Goal: Task Accomplishment & Management: Manage account settings

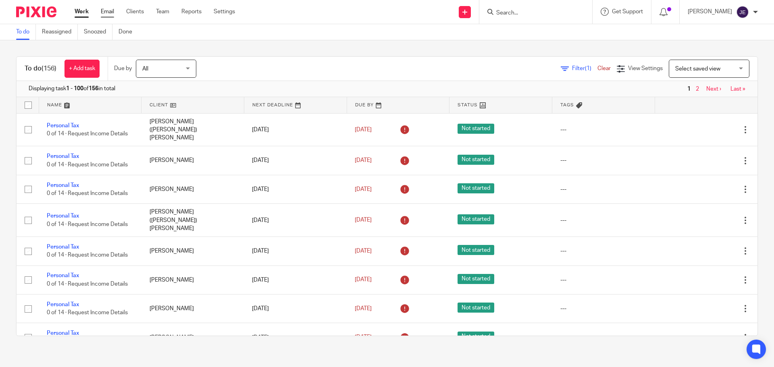
click at [102, 11] on link "Email" at bounding box center [107, 12] width 13 height 8
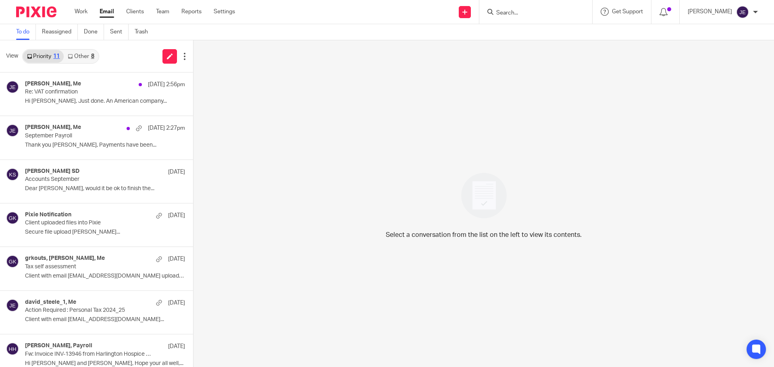
click at [78, 58] on link "Other 8" at bounding box center [81, 56] width 34 height 13
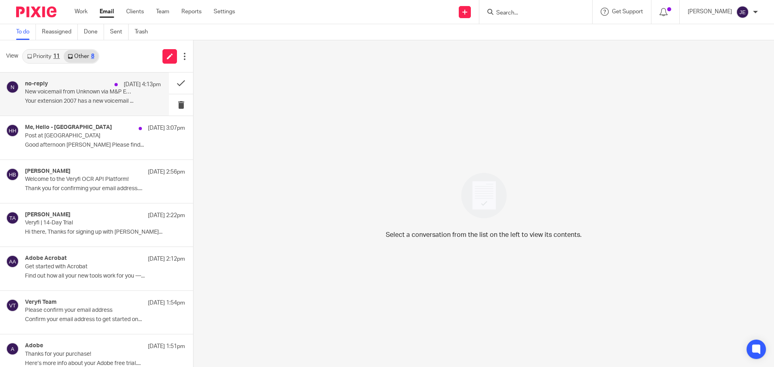
click at [102, 96] on div "no-reply [DATE] 4:13pm New voicemail from Unknown via M&P Enquiries Your extens…" at bounding box center [93, 94] width 136 height 27
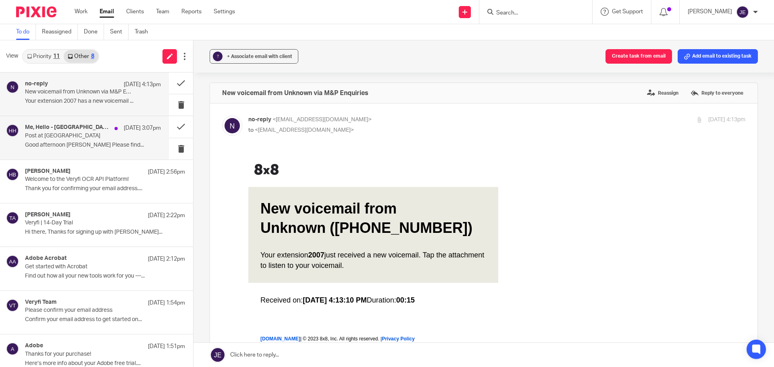
click at [110, 137] on p "Post at Cheyenne House" at bounding box center [79, 136] width 109 height 7
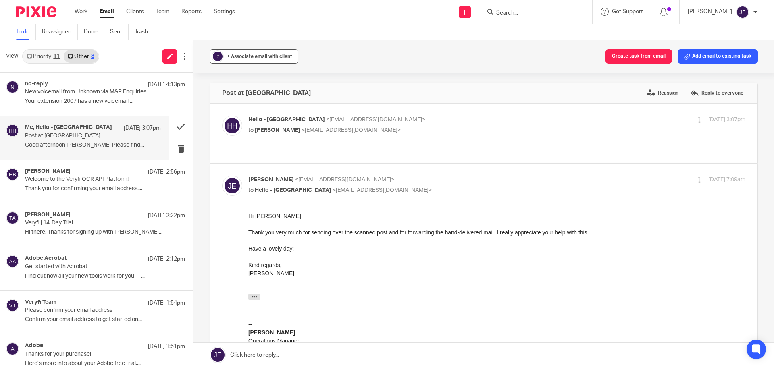
click at [236, 63] on button "? + Associate email with client" at bounding box center [254, 56] width 89 height 15
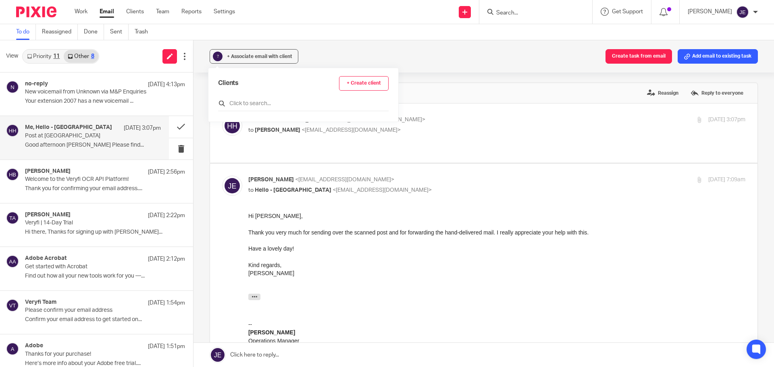
click at [246, 101] on input "text" at bounding box center [303, 104] width 171 height 8
type input "t"
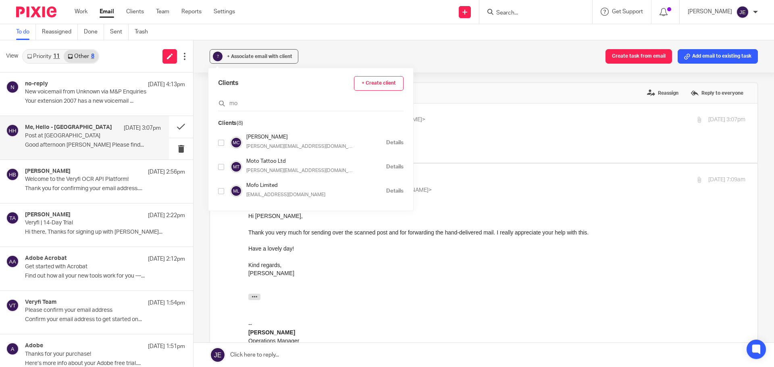
type input "mo"
click at [221, 141] on input "checkbox" at bounding box center [221, 143] width 6 height 6
checkbox input "true"
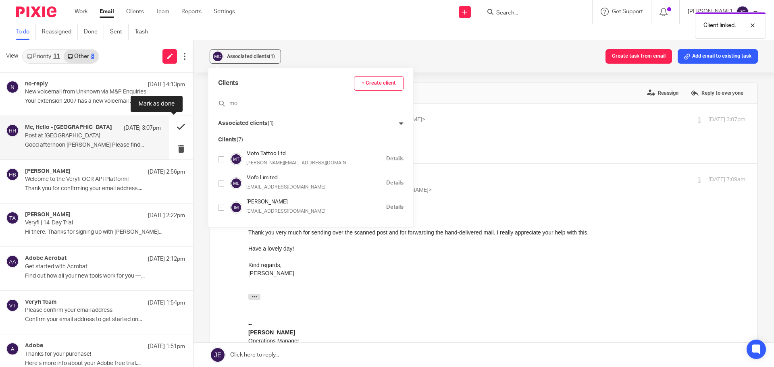
click at [174, 126] on button at bounding box center [181, 126] width 24 height 21
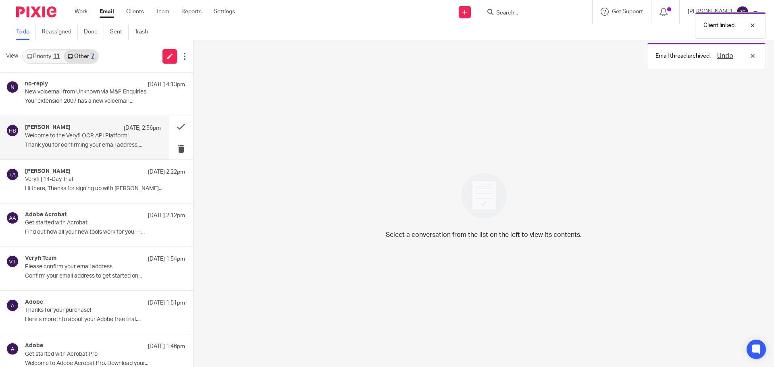
click at [83, 136] on p "Welcome to the Veryfi OCR API Platform!" at bounding box center [79, 136] width 109 height 7
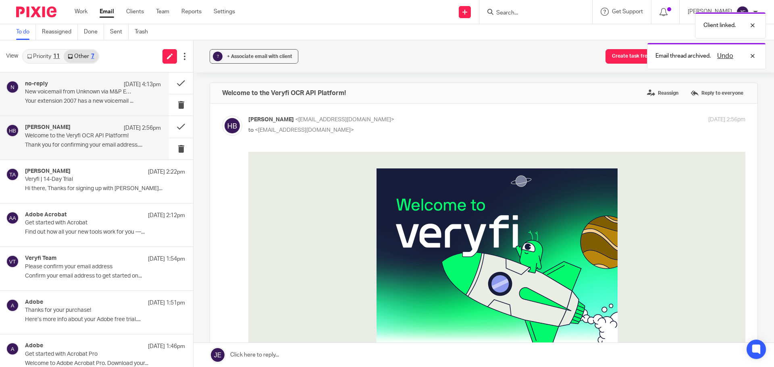
click at [82, 98] on p "Your extension 2007 has a new voicemail ..." at bounding box center [93, 101] width 136 height 7
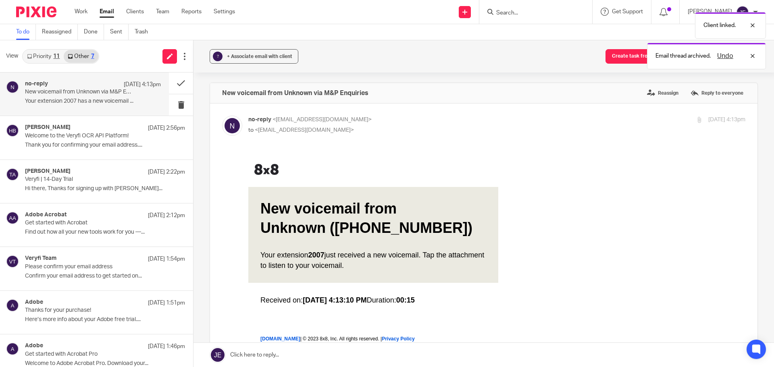
click at [37, 54] on link "Priority 11" at bounding box center [43, 56] width 41 height 13
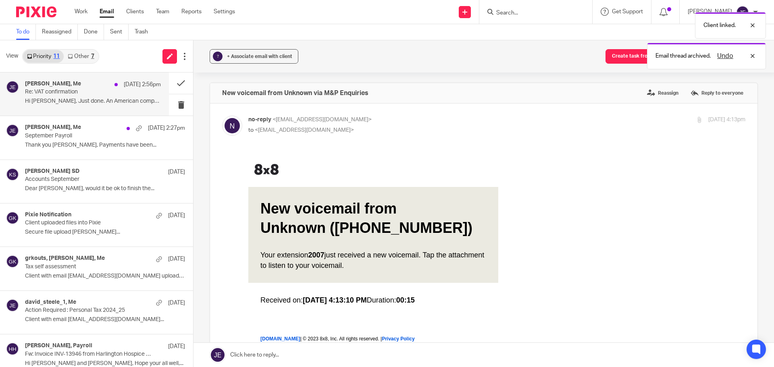
click at [71, 94] on p "Re: VAT confirmation" at bounding box center [79, 92] width 109 height 7
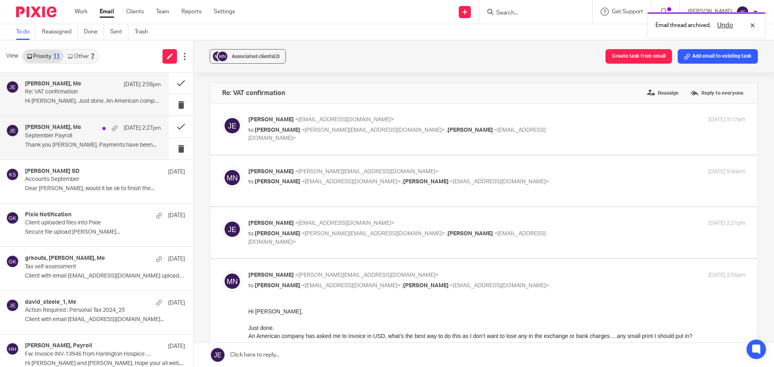
click at [81, 138] on p "September Payroll" at bounding box center [79, 136] width 109 height 7
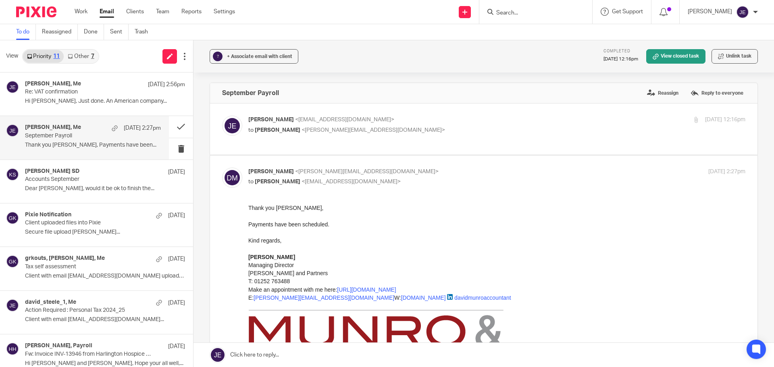
click at [251, 47] on div "? + Associate email with client Completed 22 Sep 2025 12:16pm View closed task …" at bounding box center [484, 56] width 581 height 32
click at [250, 57] on span "+ Associate email with client" at bounding box center [259, 56] width 65 height 5
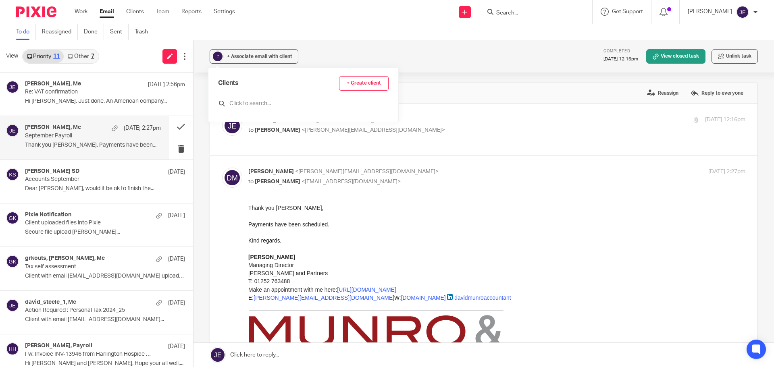
click at [242, 104] on input "text" at bounding box center [303, 104] width 171 height 8
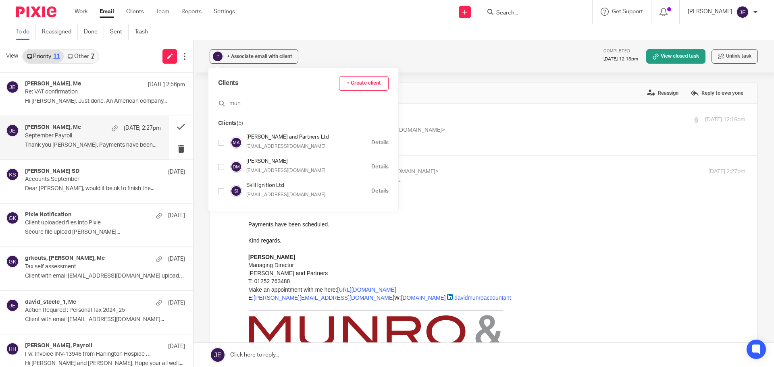
type input "mun"
click at [221, 145] on input "checkbox" at bounding box center [221, 143] width 6 height 6
checkbox input "true"
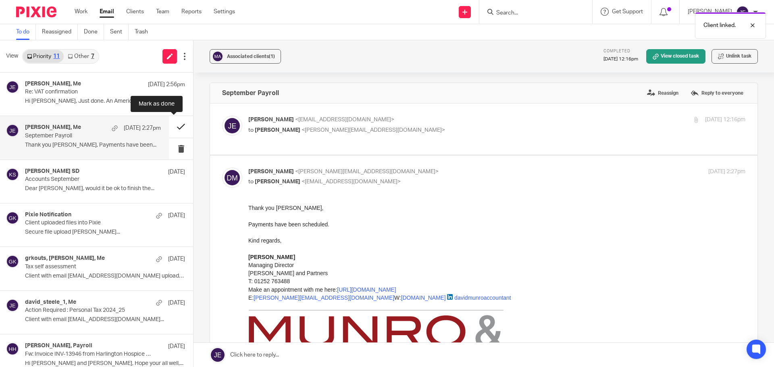
click at [173, 127] on button at bounding box center [181, 126] width 24 height 21
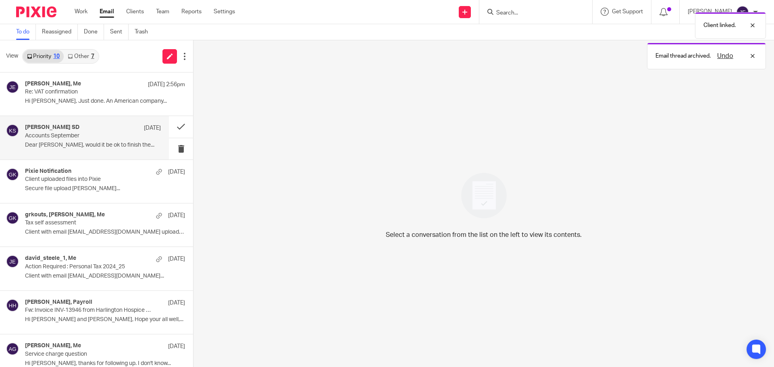
click at [89, 134] on p "Accounts September" at bounding box center [79, 136] width 109 height 7
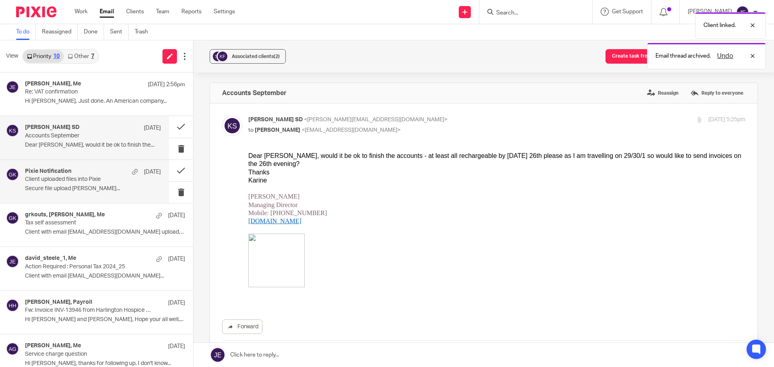
click at [98, 188] on p "Secure file upload Grigorios..." at bounding box center [93, 189] width 136 height 7
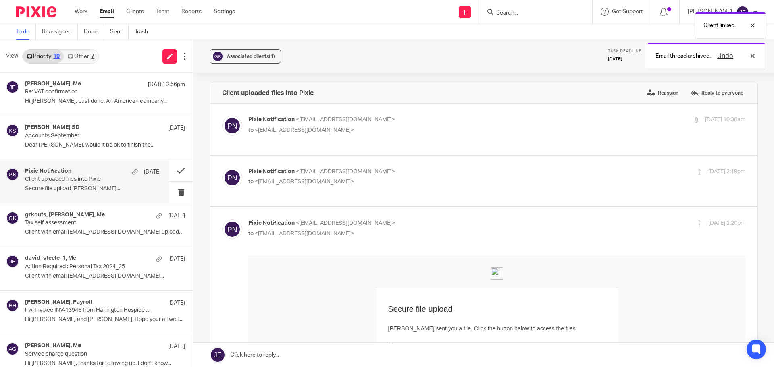
click at [80, 58] on link "Other 7" at bounding box center [81, 56] width 34 height 13
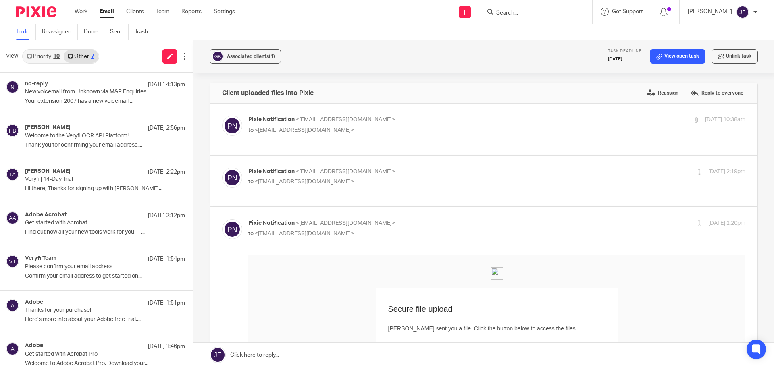
click at [53, 54] on link "Priority 10" at bounding box center [43, 56] width 41 height 13
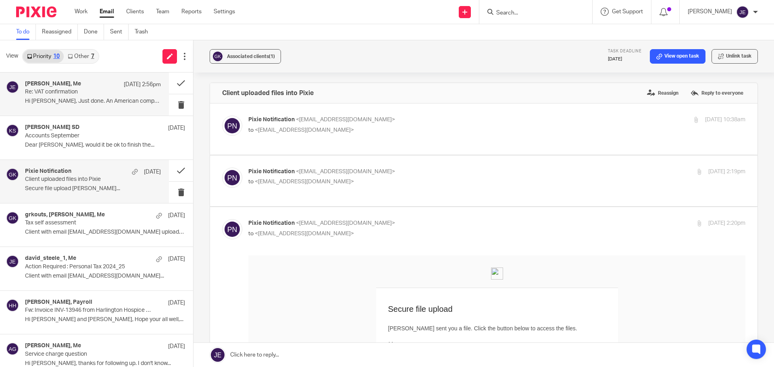
click at [85, 85] on div "Michelle De Neys, Me 23 Sep 2:56pm" at bounding box center [93, 85] width 136 height 8
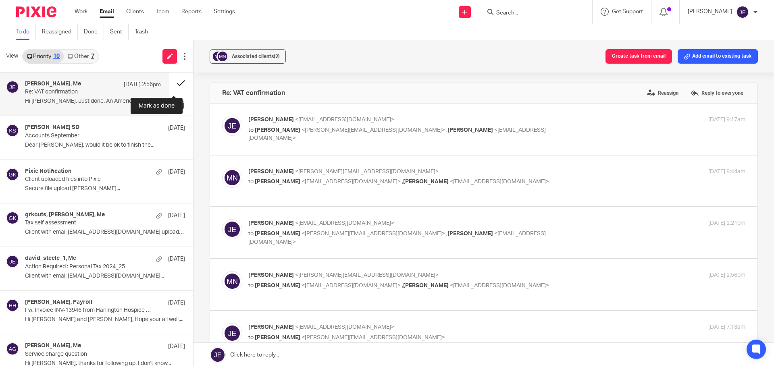
click at [174, 86] on button at bounding box center [181, 83] width 24 height 21
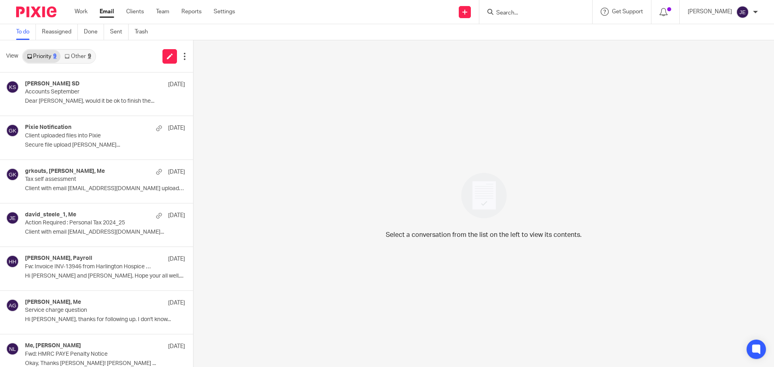
click at [77, 59] on link "Other 9" at bounding box center [78, 56] width 34 height 13
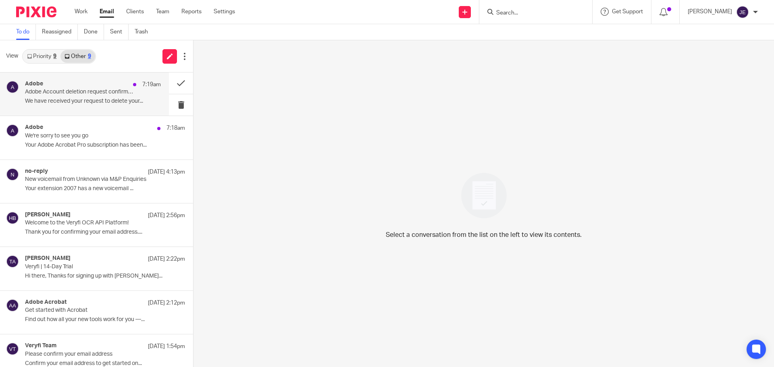
click at [90, 93] on p "Adobe Account deletion request confirmation" at bounding box center [79, 92] width 109 height 7
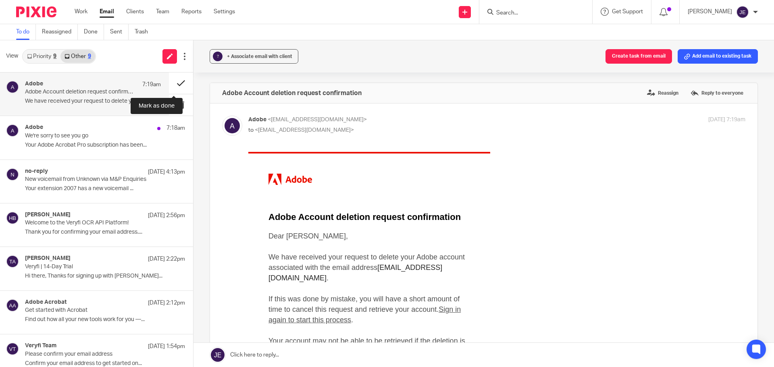
click at [172, 83] on button at bounding box center [181, 83] width 24 height 21
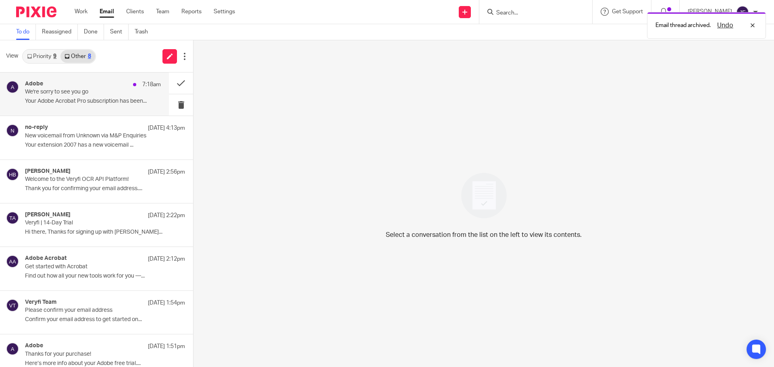
click at [90, 93] on p "We're sorry to see you go" at bounding box center [79, 92] width 109 height 7
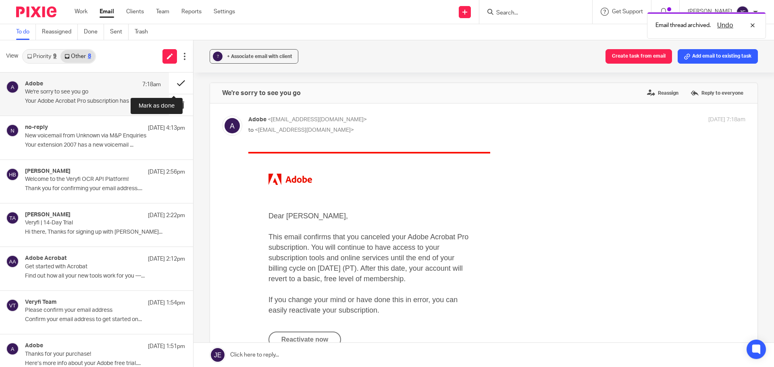
click at [171, 83] on button at bounding box center [181, 83] width 24 height 21
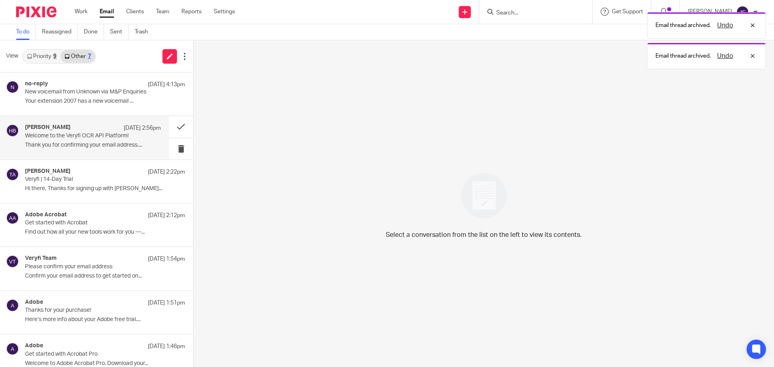
click at [73, 130] on div "Helen Birulia 22 Sep 2:56pm" at bounding box center [93, 128] width 136 height 8
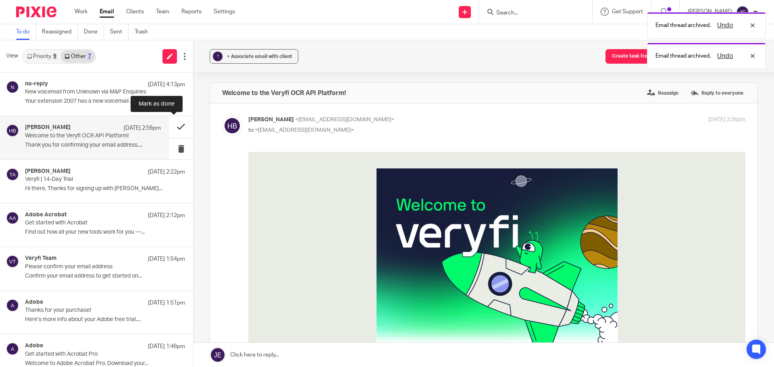
click at [171, 125] on button at bounding box center [181, 126] width 24 height 21
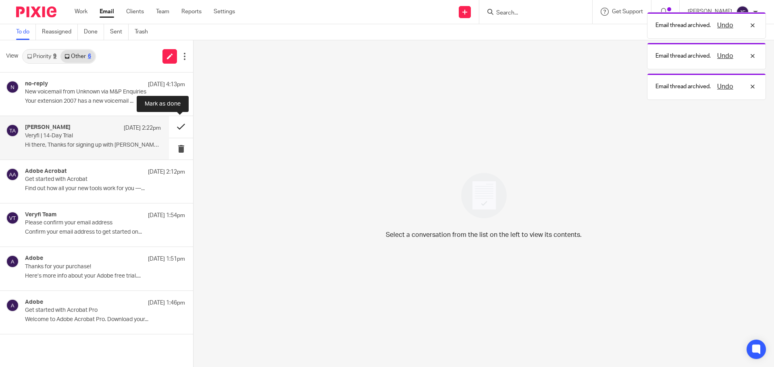
click at [172, 125] on button at bounding box center [181, 126] width 24 height 21
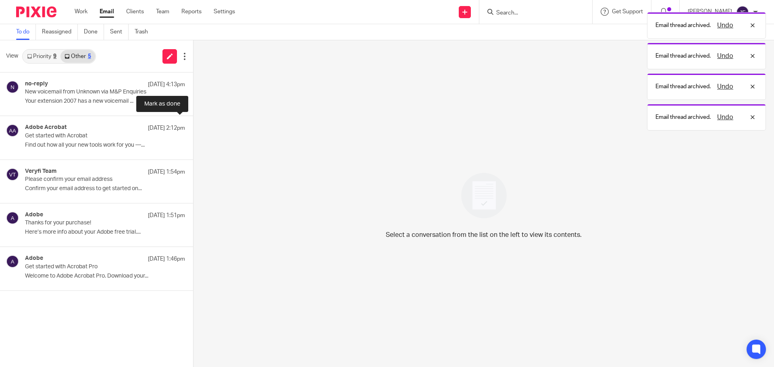
click at [193, 125] on button at bounding box center [196, 126] width 6 height 21
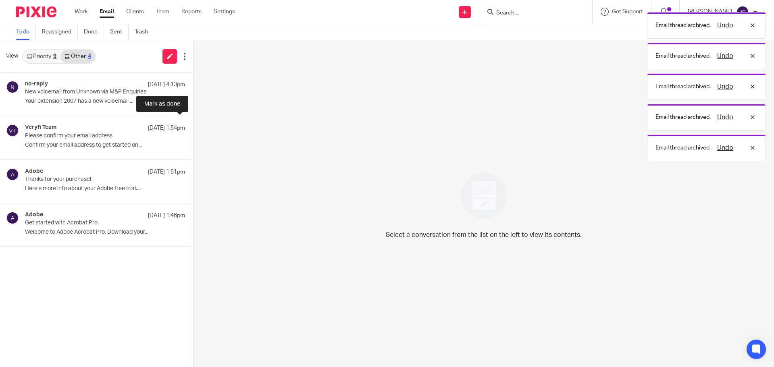
click at [193, 125] on button at bounding box center [196, 126] width 6 height 21
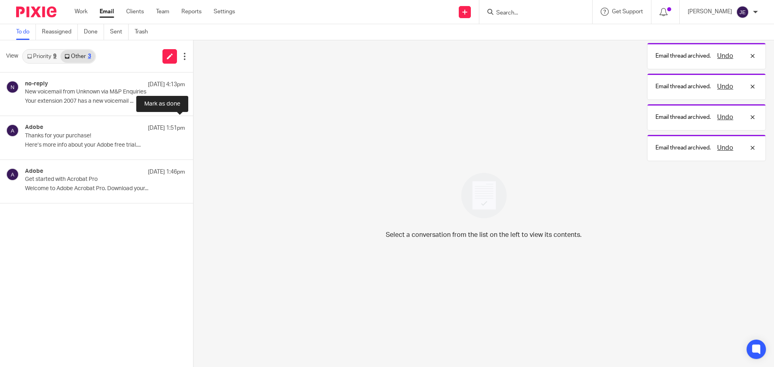
click at [193, 125] on button at bounding box center [196, 126] width 6 height 21
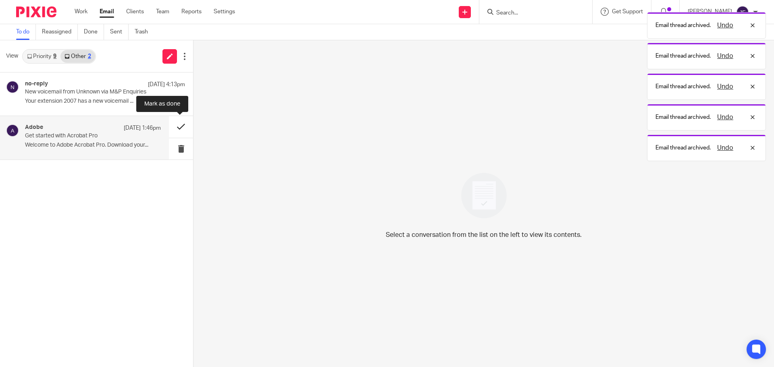
click at [172, 127] on button at bounding box center [181, 126] width 24 height 21
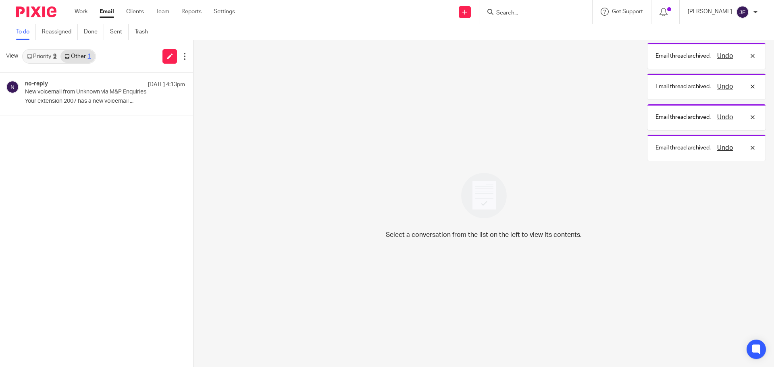
click at [45, 62] on link "Priority 9" at bounding box center [42, 56] width 38 height 13
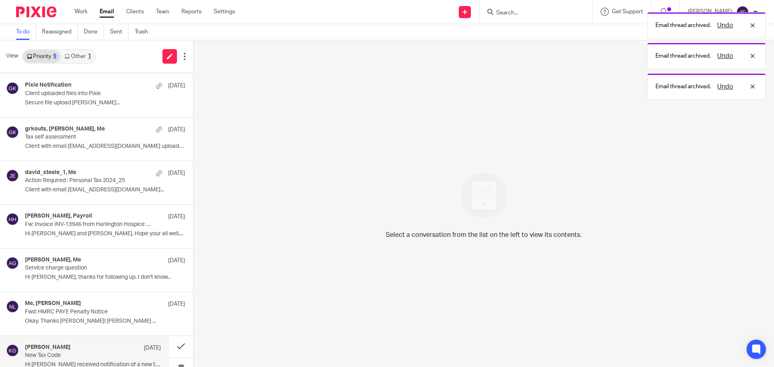
scroll to position [98, 0]
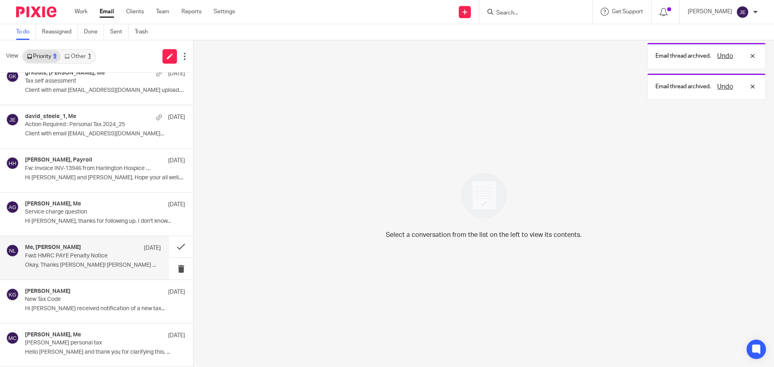
click at [94, 259] on p "Fwd: HMRC PAYE Penalty Notice" at bounding box center [79, 256] width 109 height 7
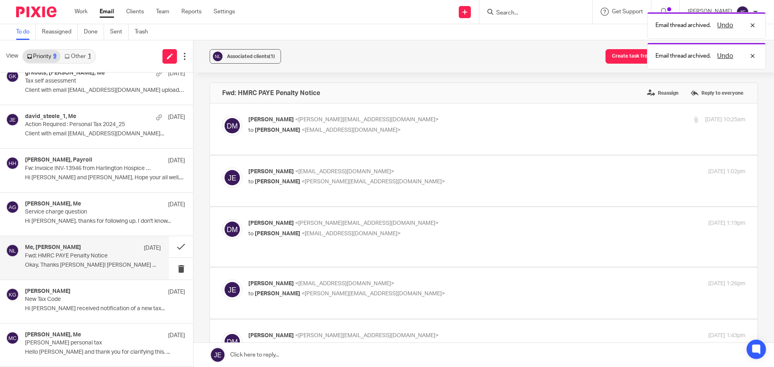
scroll to position [0, 0]
click at [175, 245] on button at bounding box center [181, 246] width 24 height 21
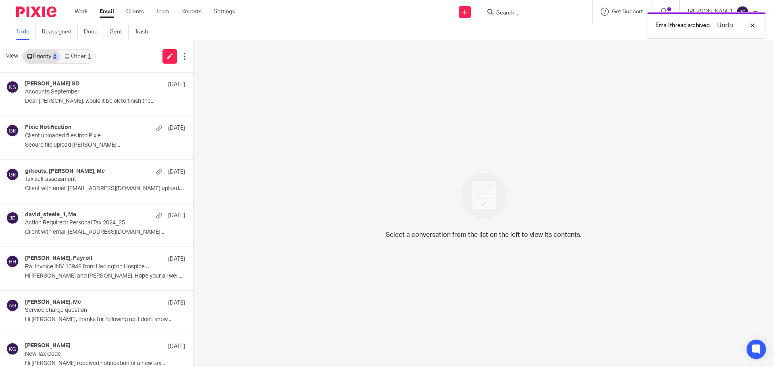
click at [79, 54] on link "Other 1" at bounding box center [78, 56] width 34 height 13
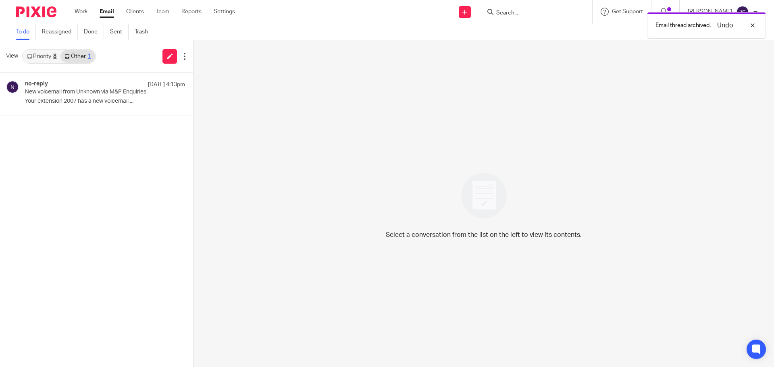
click at [45, 58] on link "Priority 8" at bounding box center [42, 56] width 38 height 13
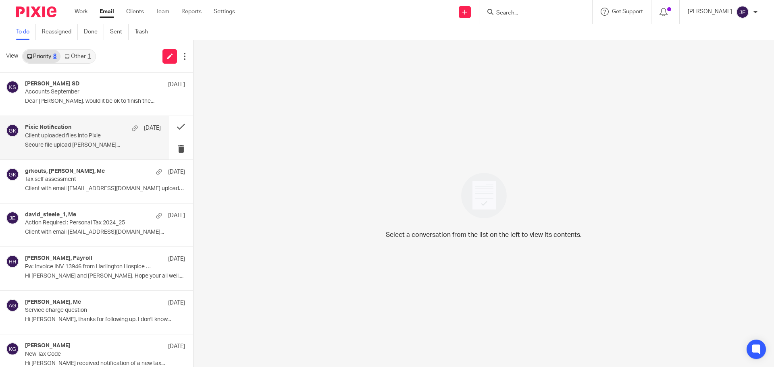
click at [121, 134] on p "Client uploaded files into Pixie" at bounding box center [79, 136] width 109 height 7
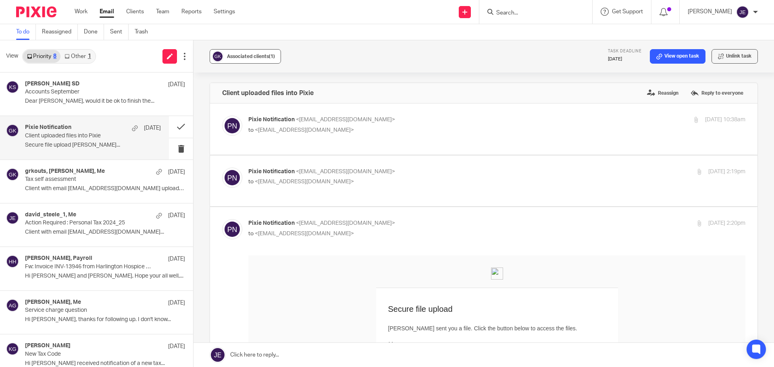
click at [259, 53] on div "Associated clients (1)" at bounding box center [251, 56] width 48 height 8
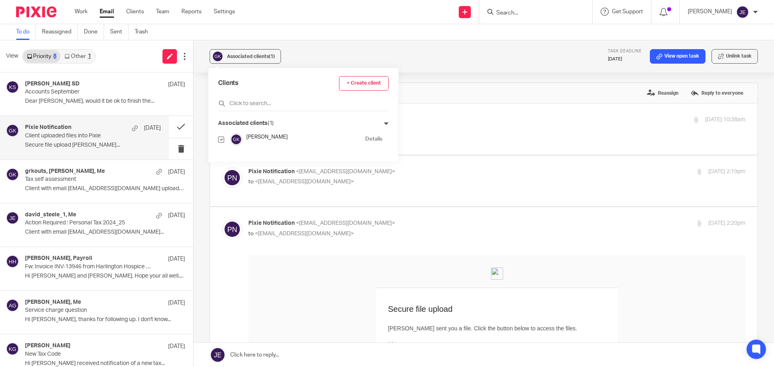
click at [367, 142] on ul "Grigorios Koutsogiannis Details" at bounding box center [303, 143] width 171 height 19
click at [365, 138] on link "Details" at bounding box center [373, 140] width 17 height 8
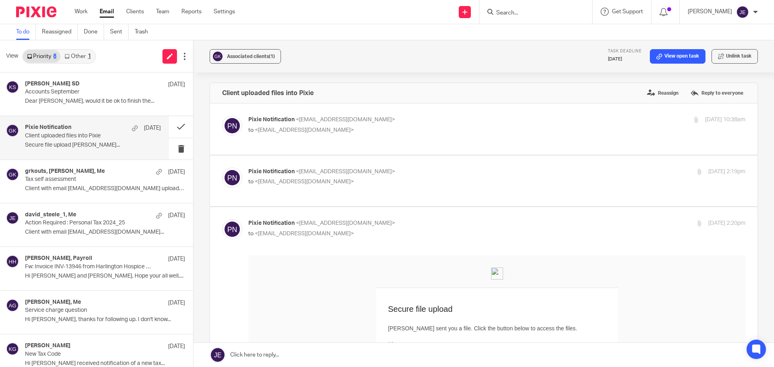
click at [108, 134] on p "Client uploaded files into Pixie" at bounding box center [79, 136] width 109 height 7
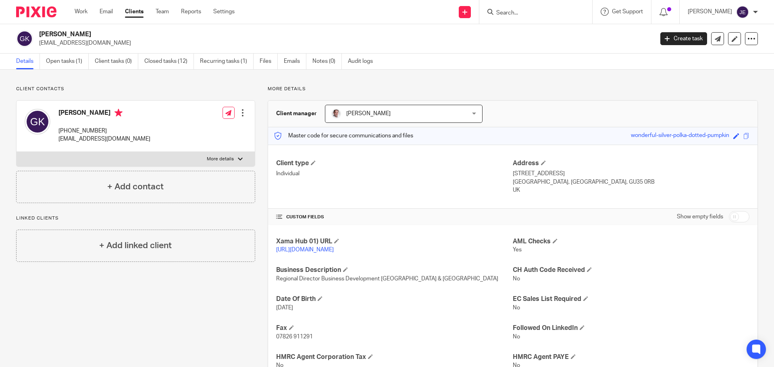
click at [258, 59] on ul "Details Open tasks (1) Client tasks (0) Closed tasks (12) Recurring tasks (1) F…" at bounding box center [200, 62] width 369 height 16
click at [263, 60] on link "Files" at bounding box center [269, 62] width 18 height 16
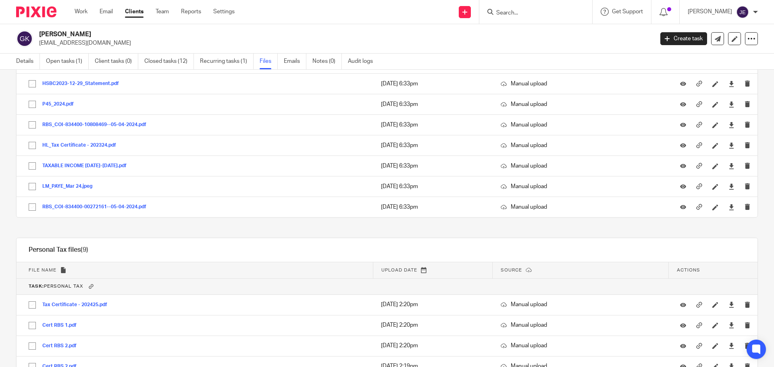
scroll to position [928, 0]
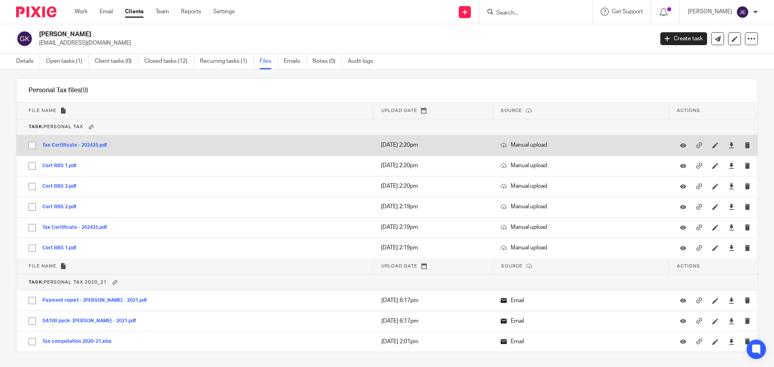
drag, startPoint x: 33, startPoint y: 145, endPoint x: 33, endPoint y: 154, distance: 9.3
click at [33, 145] on input "checkbox" at bounding box center [32, 145] width 15 height 15
checkbox input "true"
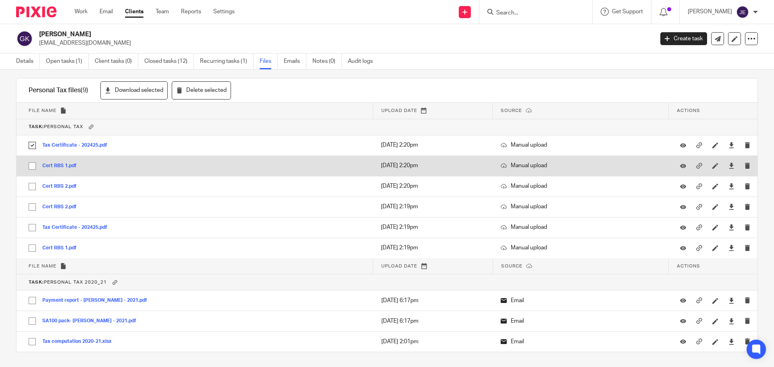
click at [31, 164] on input "checkbox" at bounding box center [32, 166] width 15 height 15
checkbox input "true"
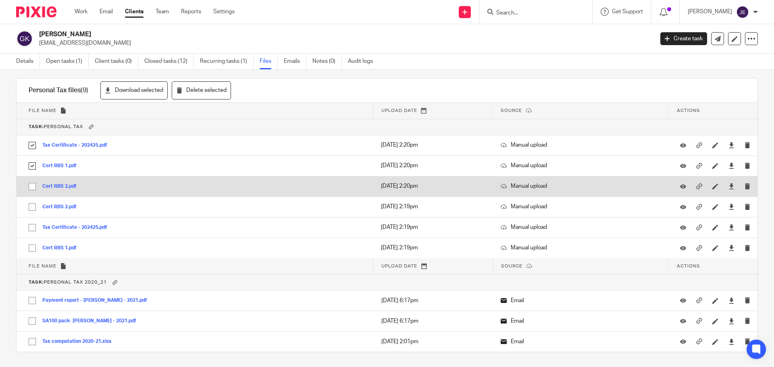
click at [32, 190] on input "checkbox" at bounding box center [32, 186] width 15 height 15
checkbox input "true"
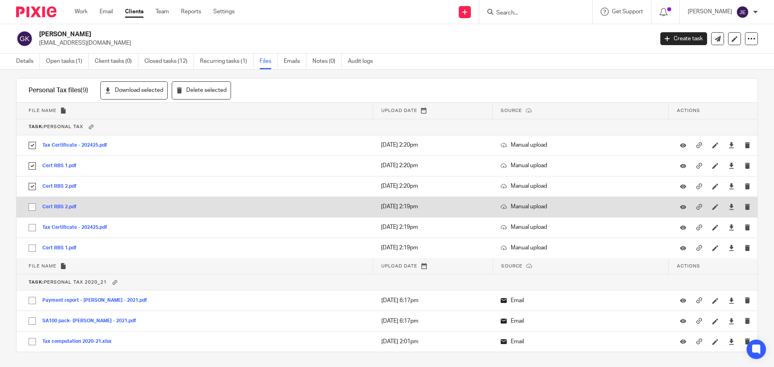
click at [32, 210] on input "checkbox" at bounding box center [32, 207] width 15 height 15
checkbox input "true"
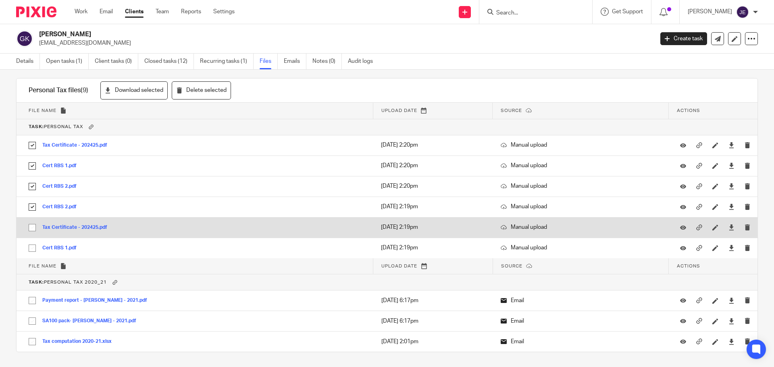
click at [33, 230] on input "checkbox" at bounding box center [32, 227] width 15 height 15
checkbox input "true"
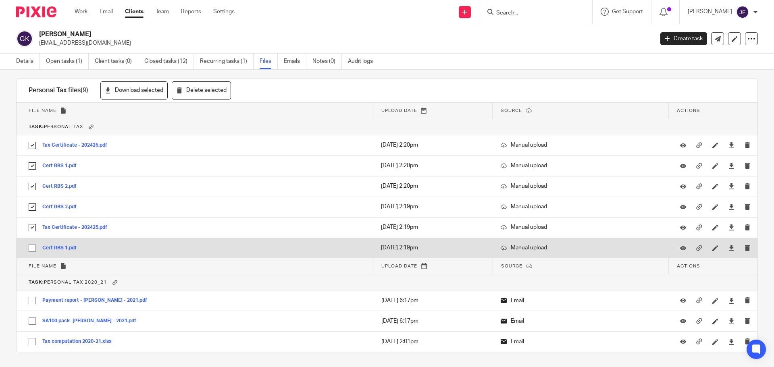
click at [32, 248] on input "checkbox" at bounding box center [32, 248] width 15 height 15
checkbox input "true"
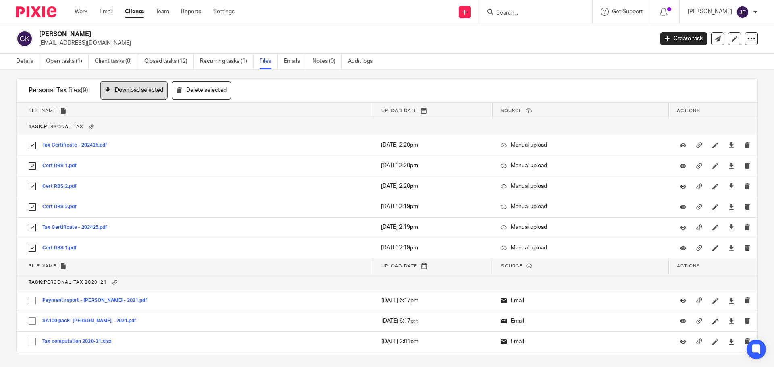
click at [132, 95] on button "Download selected" at bounding box center [133, 90] width 67 height 18
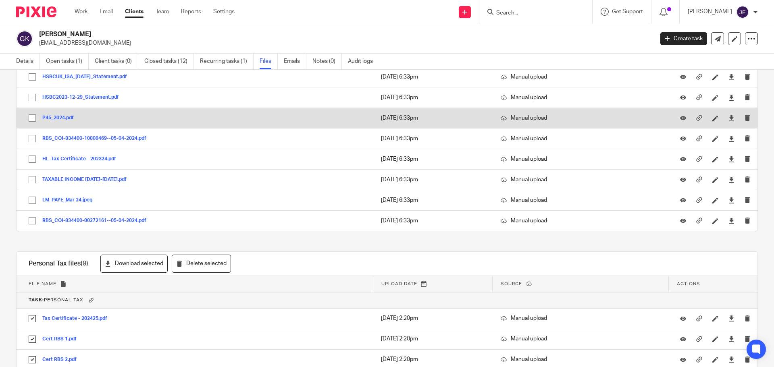
scroll to position [707, 0]
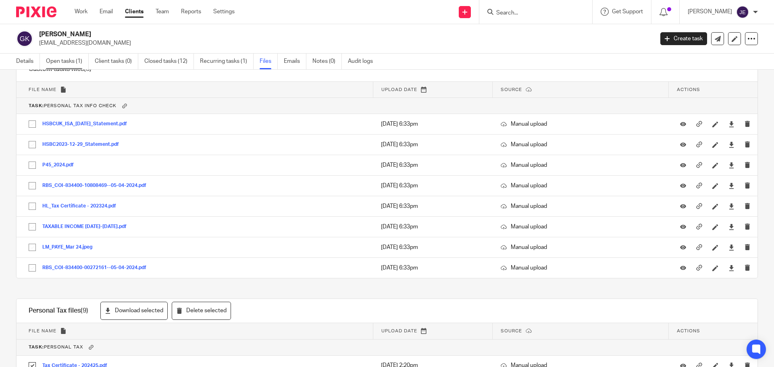
click at [54, 64] on link "Open tasks (1)" at bounding box center [67, 62] width 43 height 16
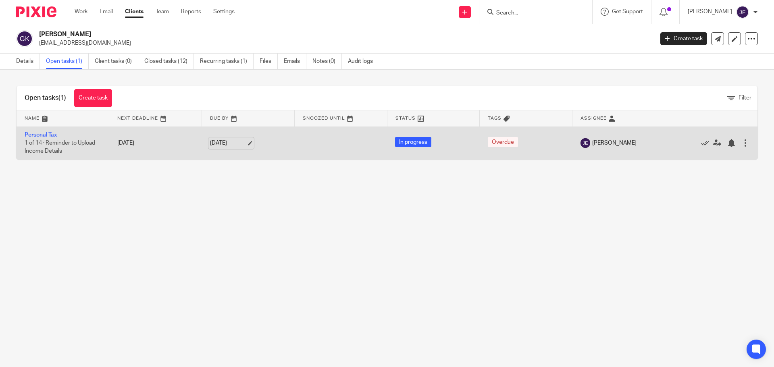
click at [246, 143] on link "[DATE]" at bounding box center [228, 143] width 36 height 8
click at [38, 128] on td "Personal Tax 1 of 14 · Reminder to Upload Income Details" at bounding box center [63, 143] width 93 height 33
click at [38, 137] on link "Personal Tax" at bounding box center [41, 135] width 32 height 6
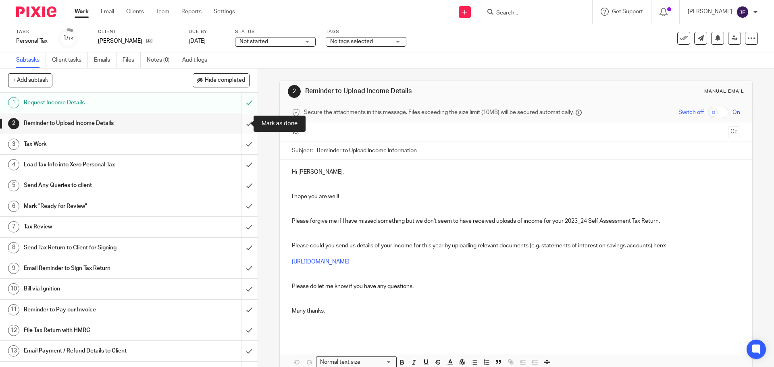
click at [242, 125] on input "submit" at bounding box center [129, 123] width 258 height 20
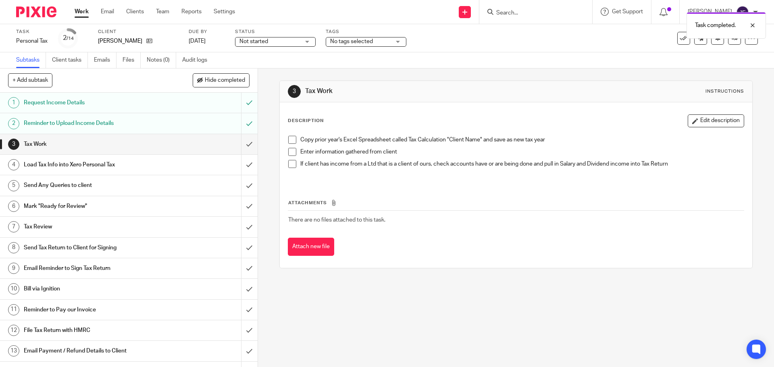
click at [269, 42] on span "Not started" at bounding box center [270, 42] width 61 height 8
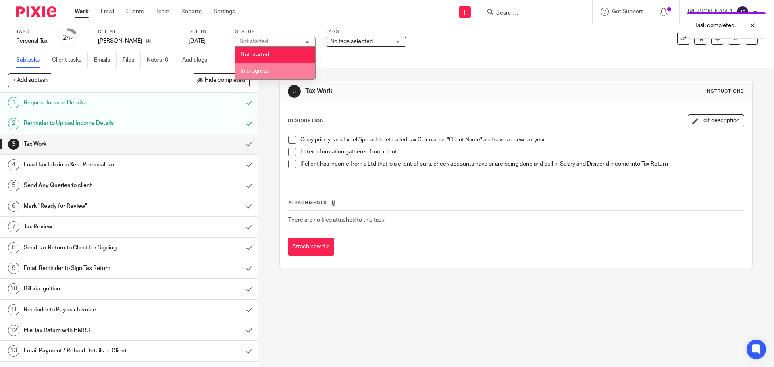
click at [265, 72] on span "In progress" at bounding box center [255, 71] width 28 height 6
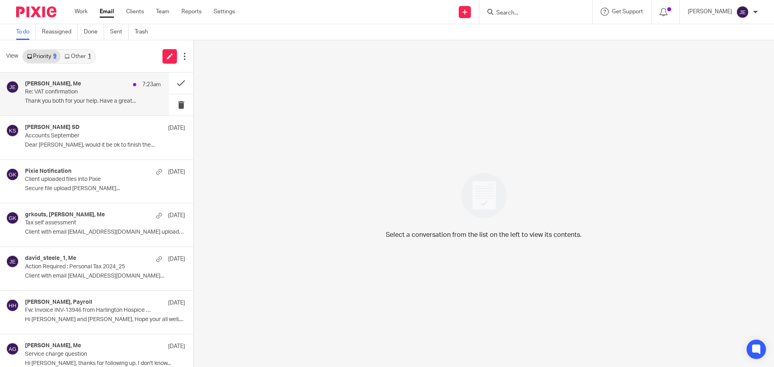
click at [105, 96] on p "Re: VAT confirmation" at bounding box center [79, 92] width 109 height 7
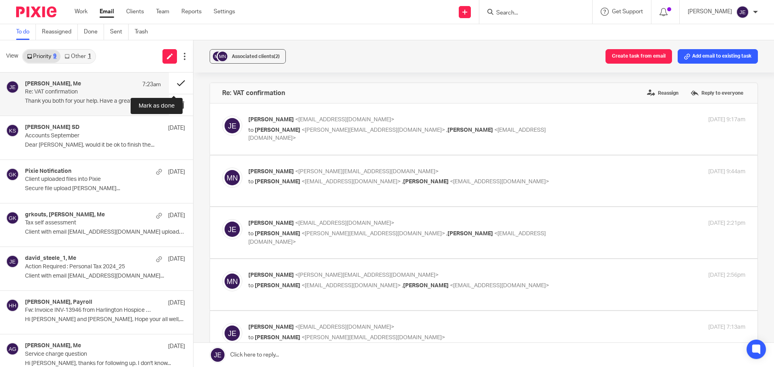
click at [174, 86] on button at bounding box center [181, 83] width 24 height 21
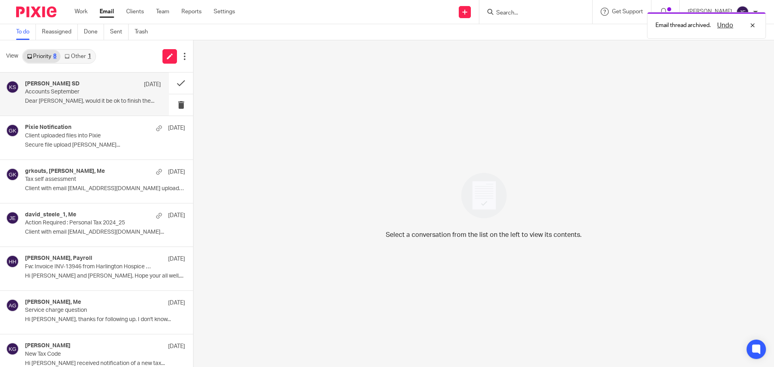
click at [102, 102] on p "Dear [PERSON_NAME], would it be ok to finish the..." at bounding box center [93, 101] width 136 height 7
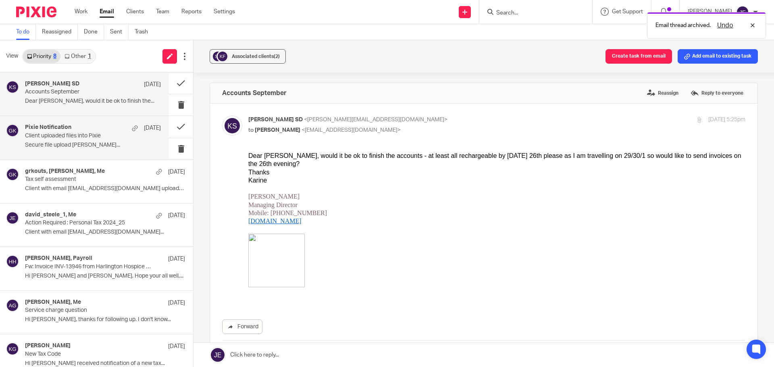
click at [98, 133] on p "Client uploaded files into Pixie" at bounding box center [79, 136] width 109 height 7
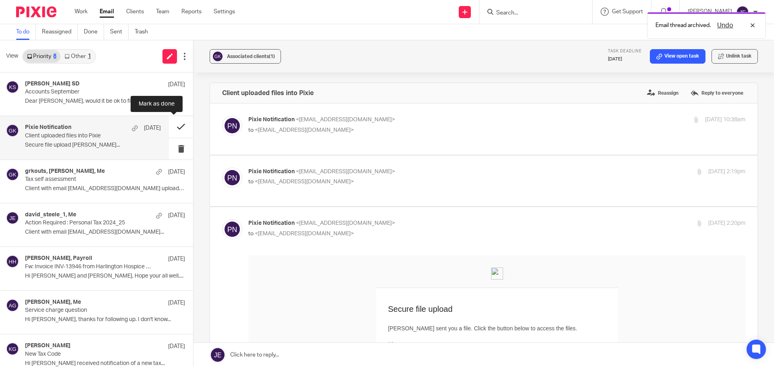
click at [173, 129] on button at bounding box center [181, 126] width 24 height 21
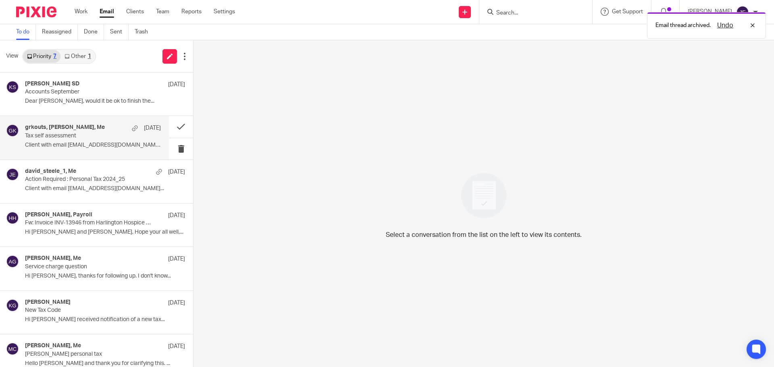
click at [105, 131] on h4 "grkouts, Grigorios Koutsogiannis, Me" at bounding box center [65, 127] width 80 height 7
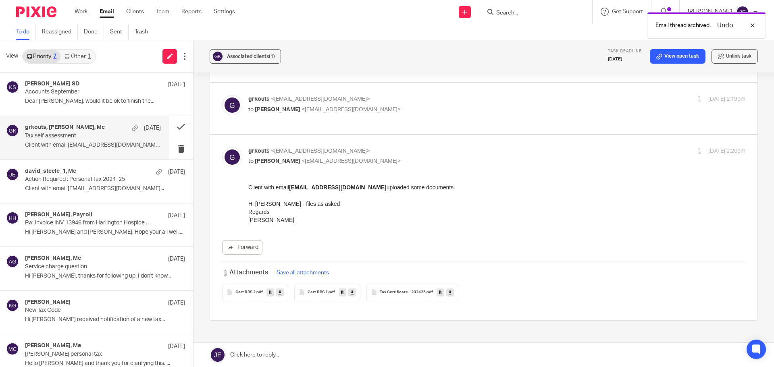
scroll to position [202, 0]
click at [407, 105] on p "to Jade Eveleigh <jade@munroandpartners.com>" at bounding box center [414, 109] width 332 height 8
checkbox input "true"
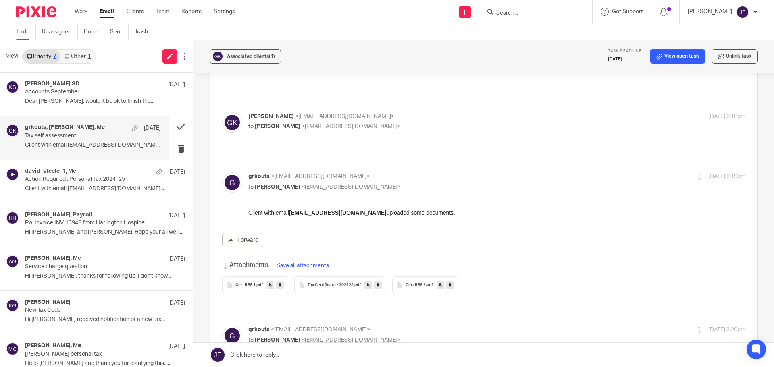
scroll to position [121, 0]
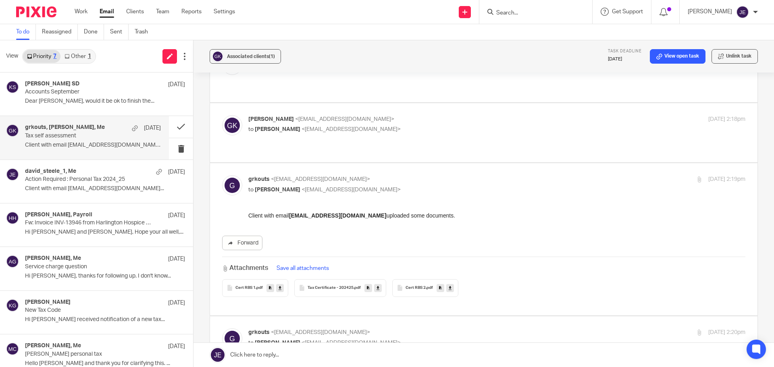
click at [412, 115] on div "Grigorios Koutsogiannis <grkouts@hotmail.com> to Jade Eveleigh <jade@munroandpa…" at bounding box center [414, 124] width 332 height 19
checkbox input "true"
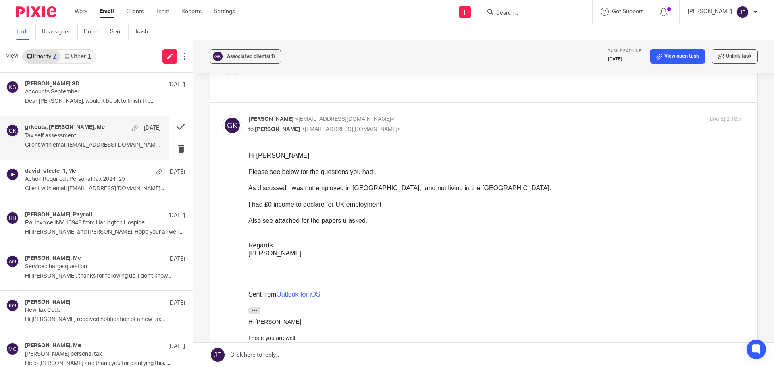
scroll to position [0, 0]
click at [92, 142] on p "Client with email grkouts@hotmail.com uploaded..." at bounding box center [93, 145] width 136 height 7
click at [171, 128] on button at bounding box center [181, 126] width 24 height 21
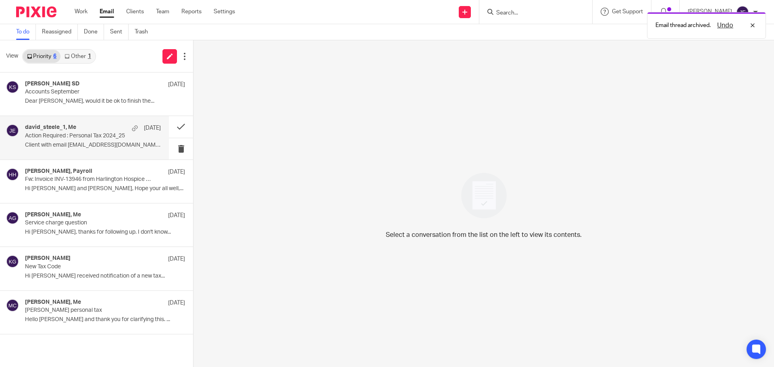
click at [90, 127] on div "david_steele_1, Me 18 Sep" at bounding box center [93, 128] width 136 height 8
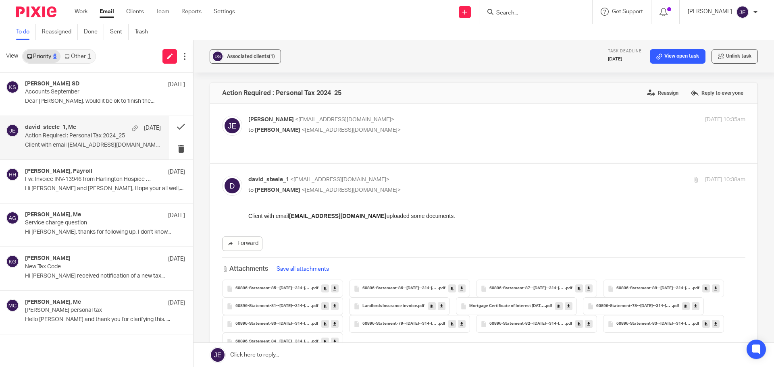
scroll to position [101, 0]
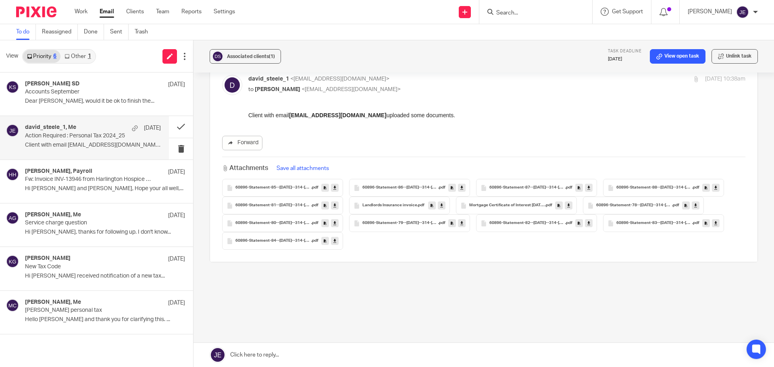
click at [308, 168] on button "Save all attachments" at bounding box center [302, 168] width 57 height 9
drag, startPoint x: 242, startPoint y: 54, endPoint x: 261, endPoint y: 64, distance: 20.9
click at [242, 54] on span "Associated clients (1)" at bounding box center [251, 56] width 48 height 5
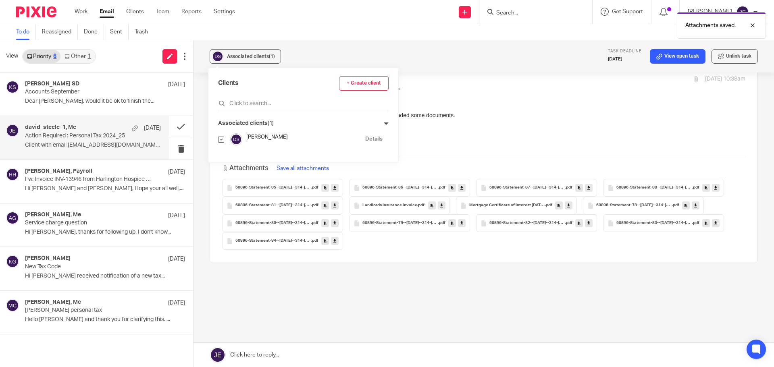
click at [365, 136] on link "Details" at bounding box center [373, 140] width 17 height 8
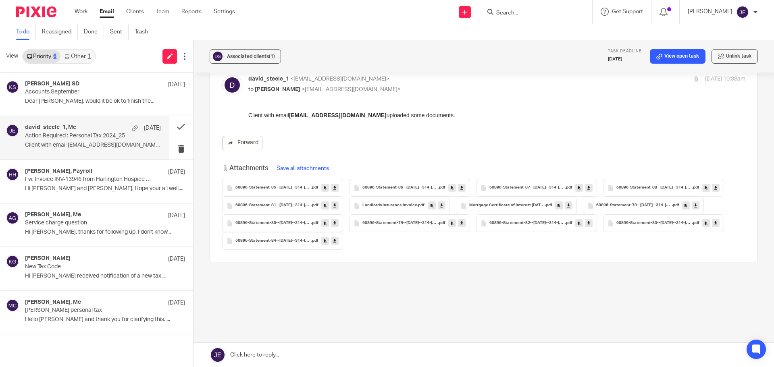
click at [260, 34] on div "To do Reassigned Done Sent Trash" at bounding box center [387, 32] width 774 height 16
click at [180, 127] on button at bounding box center [181, 126] width 24 height 21
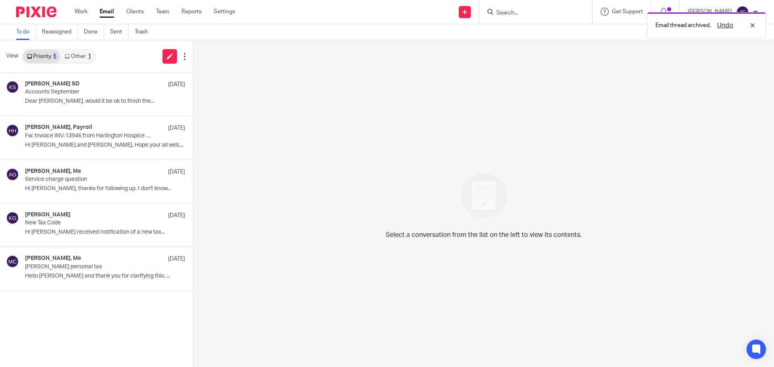
click at [75, 58] on link "Other 1" at bounding box center [78, 56] width 34 height 13
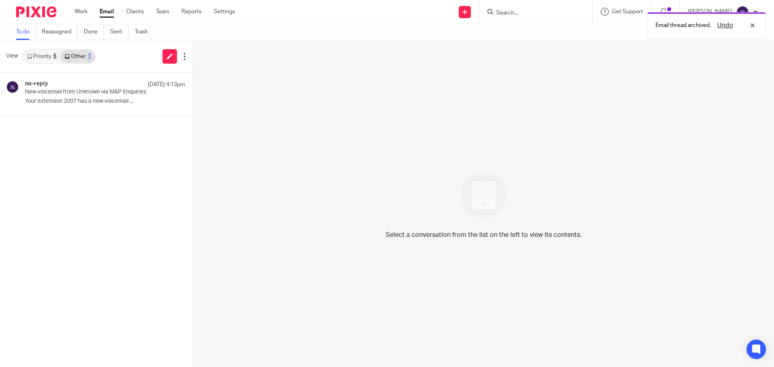
click at [39, 55] on link "Priority 5" at bounding box center [42, 56] width 38 height 13
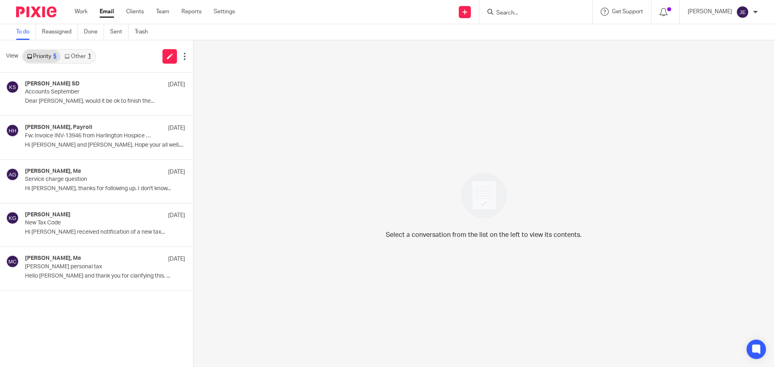
click at [502, 17] on div at bounding box center [535, 12] width 94 height 10
drag, startPoint x: 516, startPoint y: 17, endPoint x: 528, endPoint y: 13, distance: 12.8
click at [517, 17] on div at bounding box center [536, 12] width 113 height 24
click at [528, 13] on input "Search" at bounding box center [532, 13] width 73 height 7
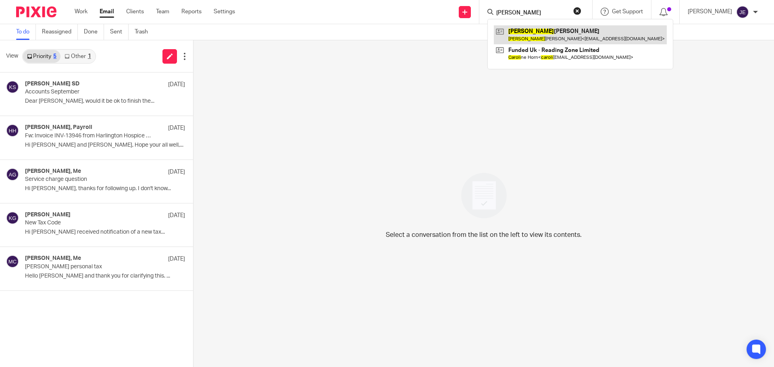
type input "carole"
click at [553, 38] on link at bounding box center [580, 34] width 173 height 19
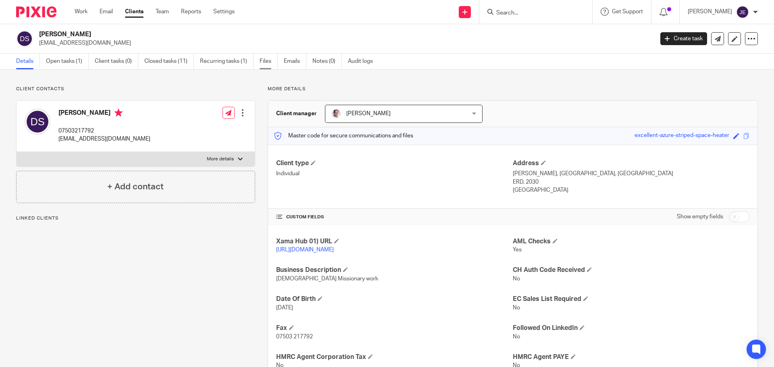
click at [273, 63] on link "Files" at bounding box center [269, 62] width 18 height 16
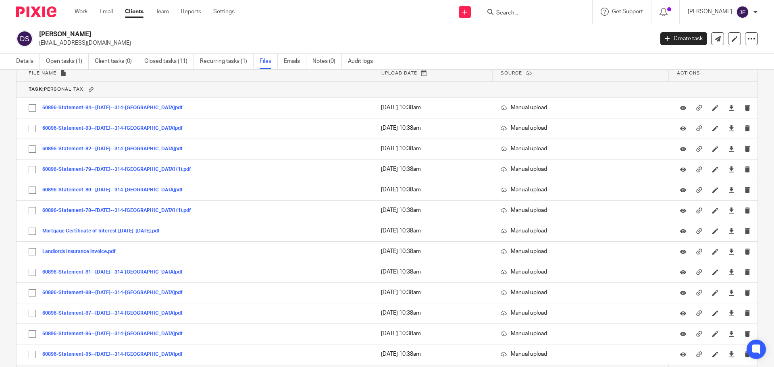
scroll to position [3550, 0]
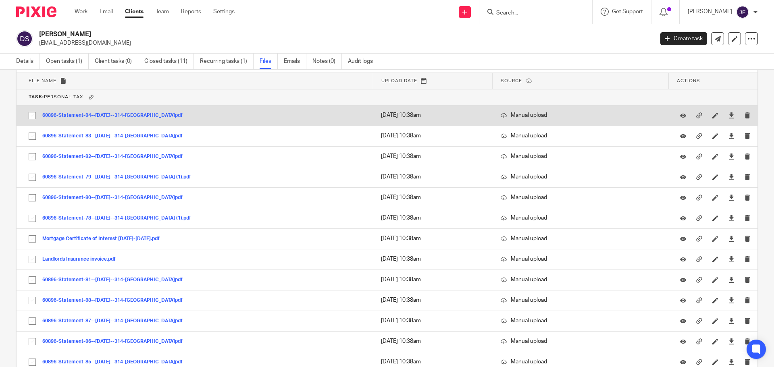
click at [33, 113] on input "checkbox" at bounding box center [32, 115] width 15 height 15
checkbox input "true"
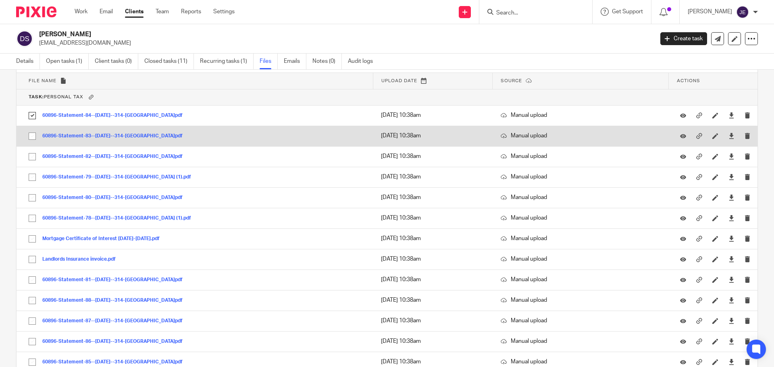
click at [33, 135] on input "checkbox" at bounding box center [32, 136] width 15 height 15
checkbox input "true"
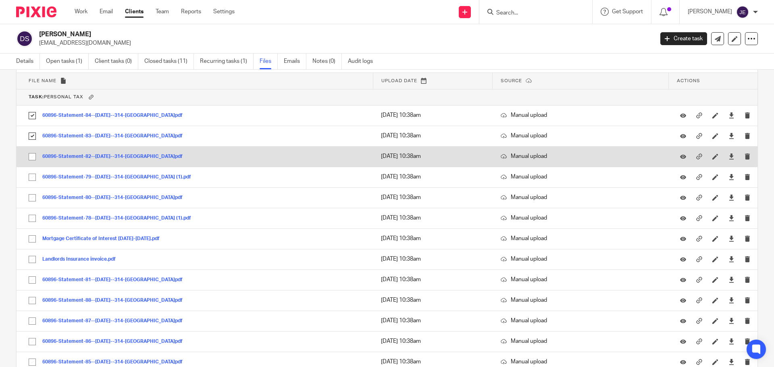
click at [30, 158] on input "checkbox" at bounding box center [32, 156] width 15 height 15
checkbox input "true"
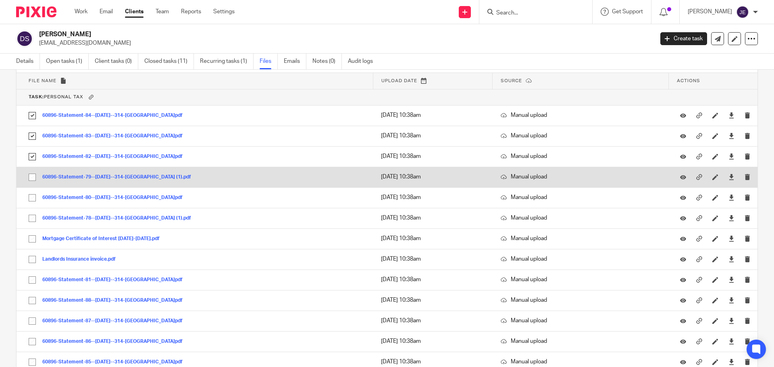
click at [30, 178] on input "checkbox" at bounding box center [32, 177] width 15 height 15
checkbox input "true"
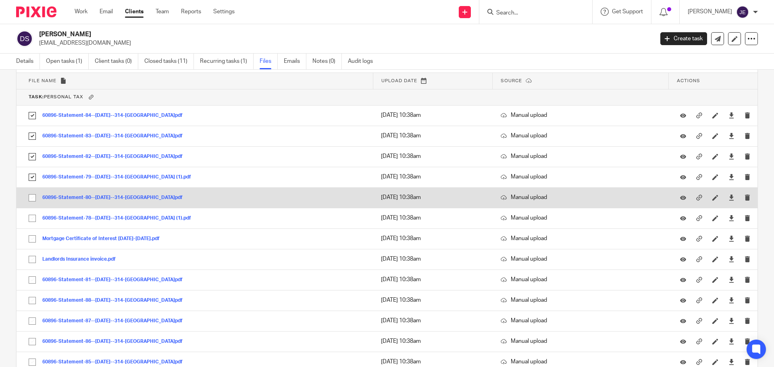
click at [32, 198] on input "checkbox" at bounding box center [32, 197] width 15 height 15
checkbox input "true"
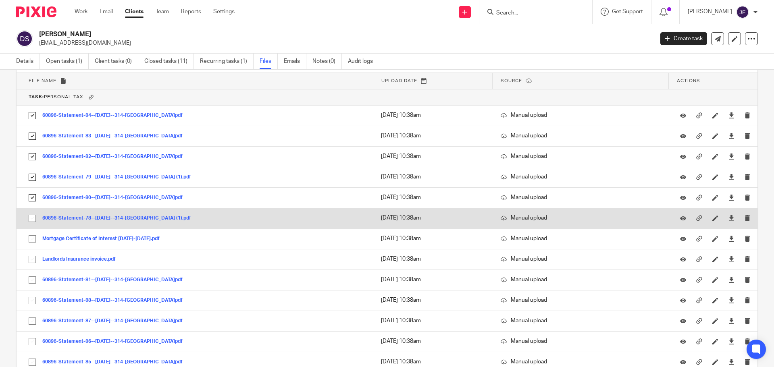
click at [36, 221] on input "checkbox" at bounding box center [32, 218] width 15 height 15
checkbox input "true"
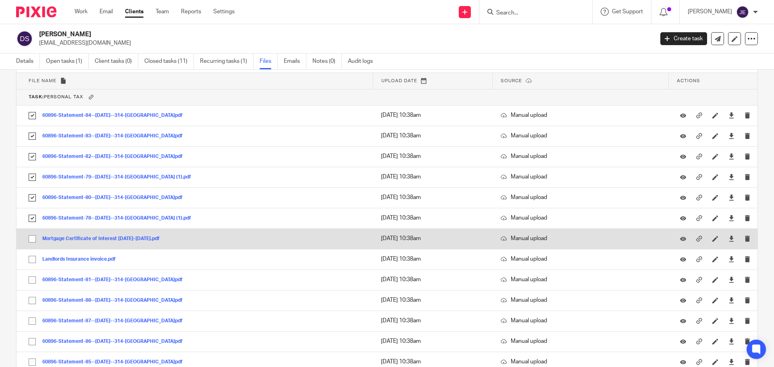
click at [35, 245] on input "checkbox" at bounding box center [32, 239] width 15 height 15
checkbox input "true"
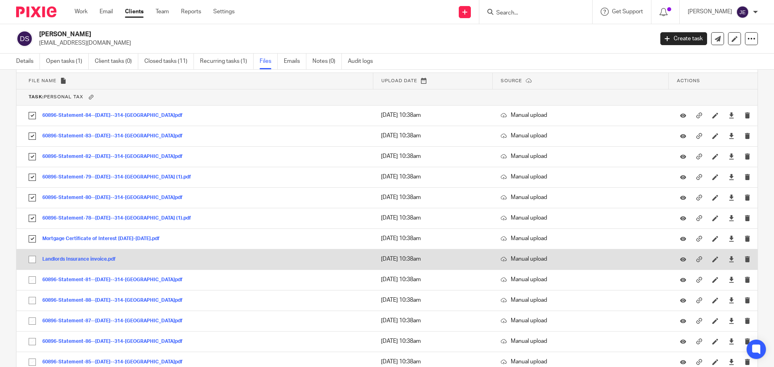
click at [32, 260] on input "checkbox" at bounding box center [32, 259] width 15 height 15
checkbox input "true"
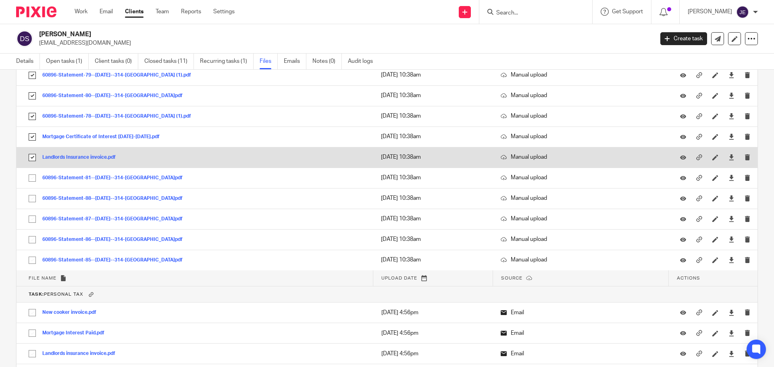
scroll to position [3671, 0]
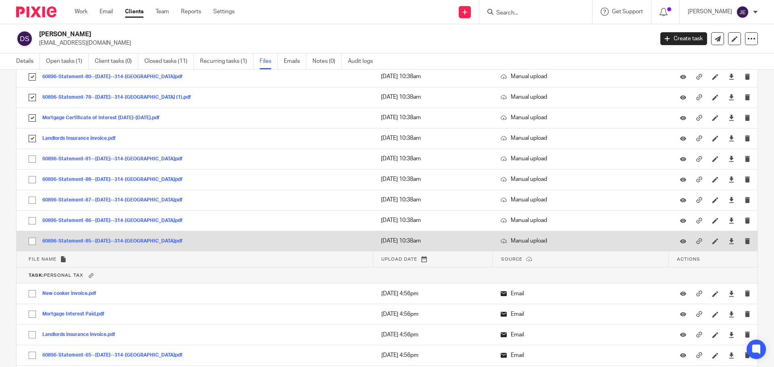
click at [32, 243] on input "checkbox" at bounding box center [32, 241] width 15 height 15
checkbox input "true"
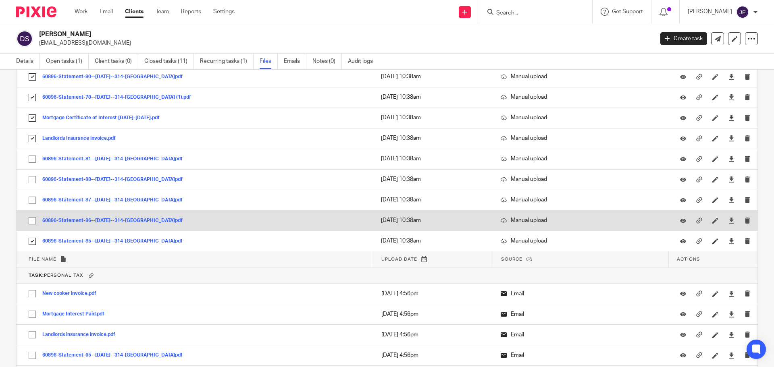
click at [30, 221] on input "checkbox" at bounding box center [32, 220] width 15 height 15
checkbox input "true"
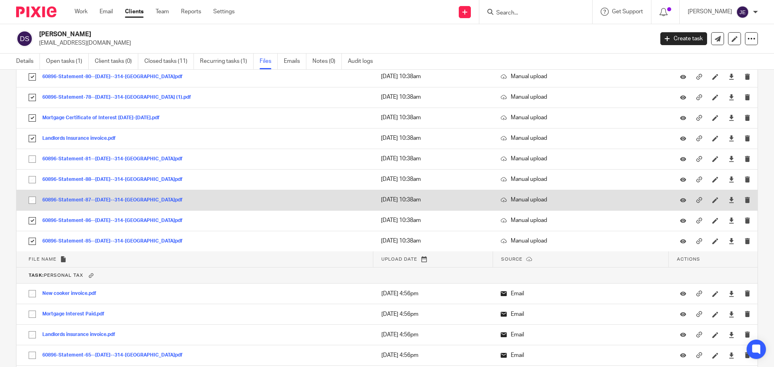
click at [31, 200] on input "checkbox" at bounding box center [32, 200] width 15 height 15
checkbox input "true"
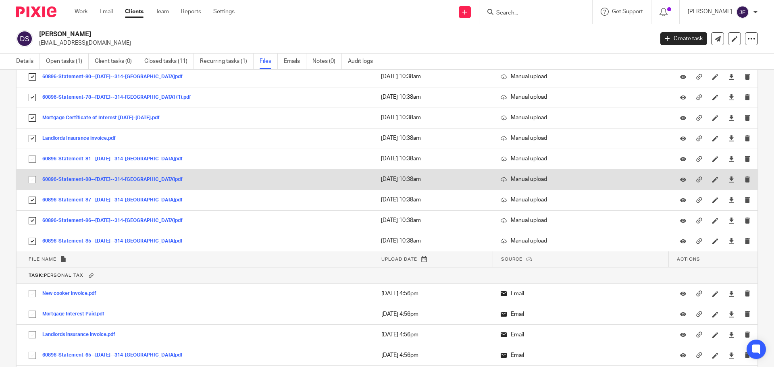
click at [33, 177] on input "checkbox" at bounding box center [32, 179] width 15 height 15
checkbox input "true"
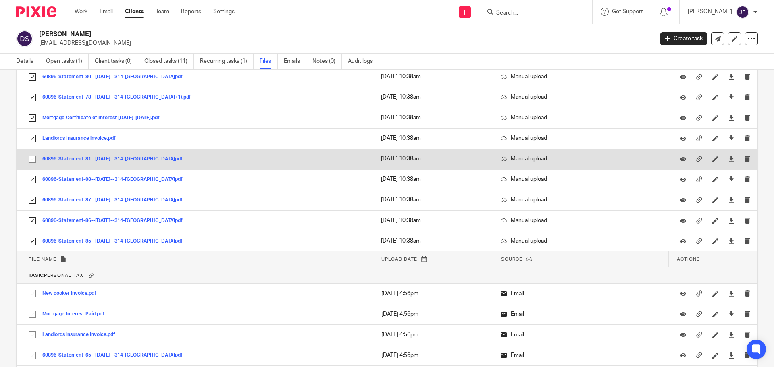
click at [32, 161] on input "checkbox" at bounding box center [32, 159] width 15 height 15
checkbox input "true"
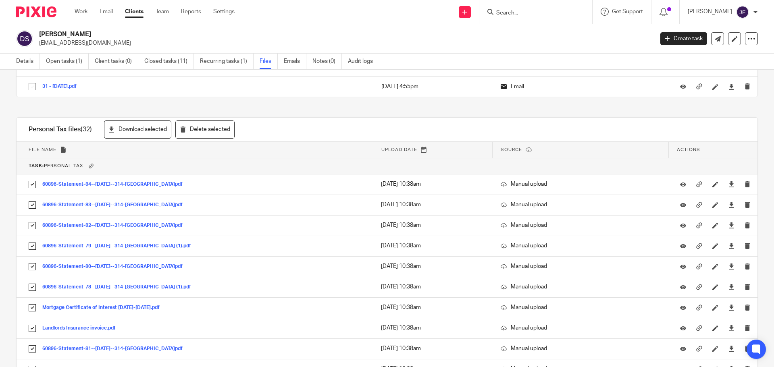
scroll to position [3469, 0]
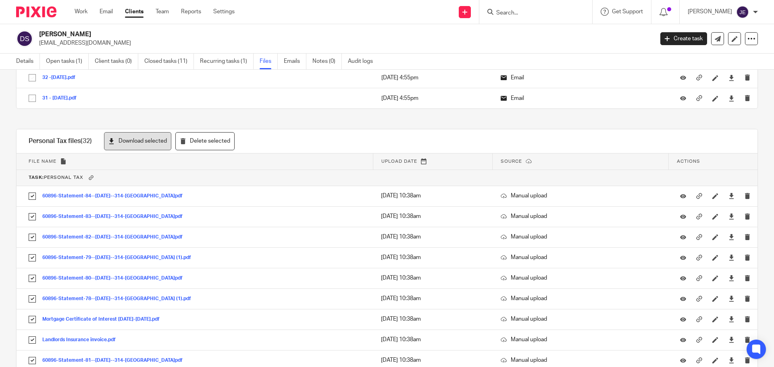
click at [121, 136] on button "Download selected" at bounding box center [137, 141] width 67 height 18
click at [58, 55] on link "Open tasks (1)" at bounding box center [67, 62] width 43 height 16
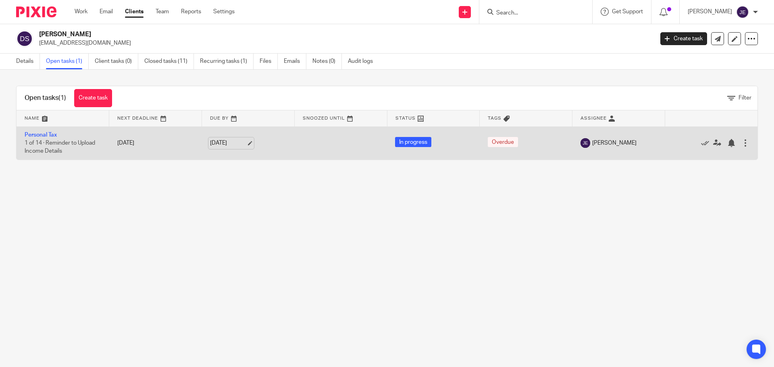
click at [241, 139] on link "[DATE]" at bounding box center [228, 143] width 36 height 8
click at [47, 132] on link "Personal Tax" at bounding box center [41, 135] width 32 height 6
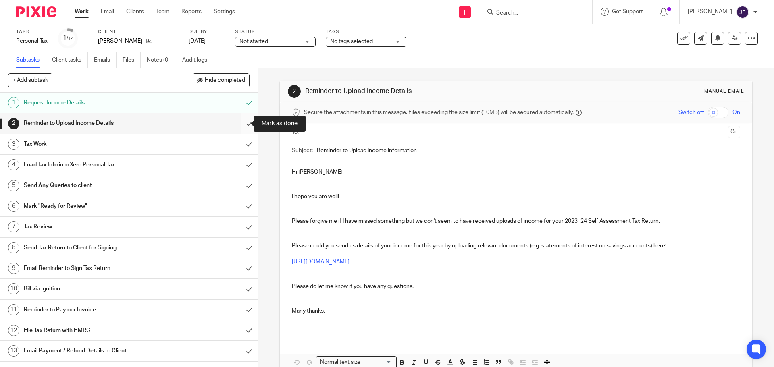
click at [245, 123] on input "submit" at bounding box center [129, 123] width 258 height 20
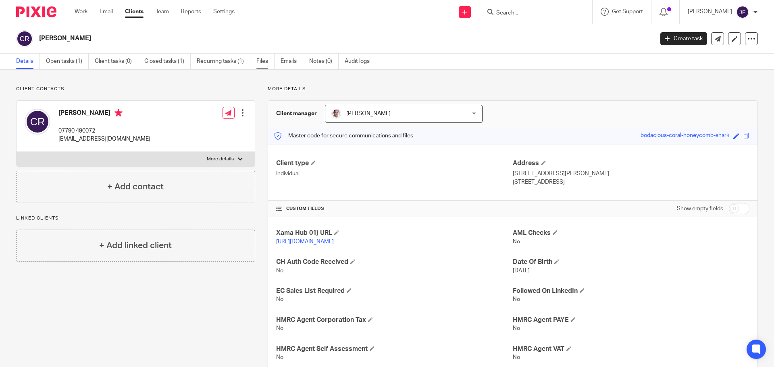
click at [263, 64] on link "Files" at bounding box center [266, 62] width 18 height 16
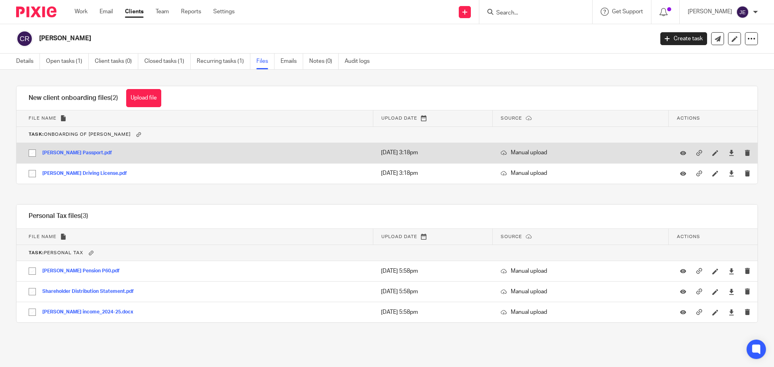
click at [30, 151] on input "checkbox" at bounding box center [32, 153] width 15 height 15
checkbox input "true"
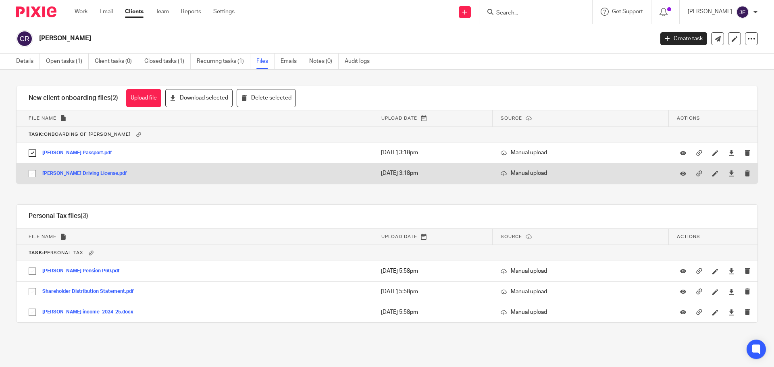
click at [30, 172] on input "checkbox" at bounding box center [32, 173] width 15 height 15
checkbox input "true"
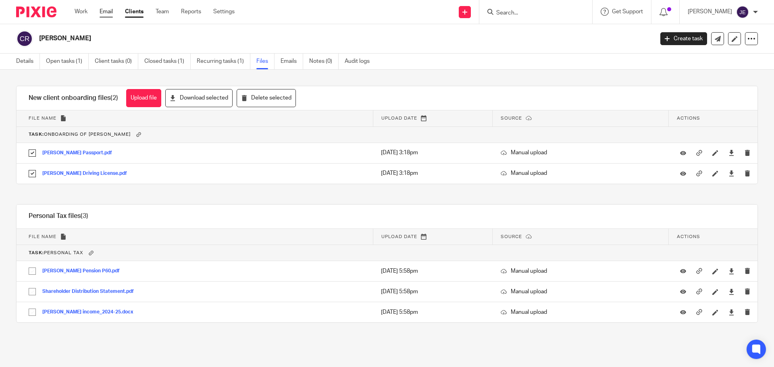
click at [107, 13] on link "Email" at bounding box center [106, 12] width 13 height 8
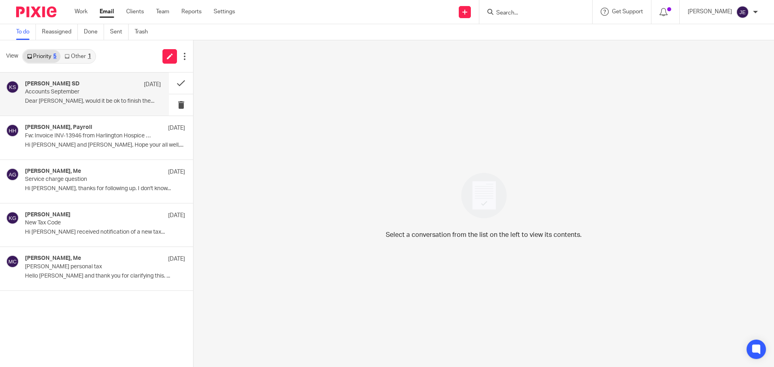
click at [79, 100] on p "Dear Jade, would it be ok to finish the..." at bounding box center [93, 101] width 136 height 7
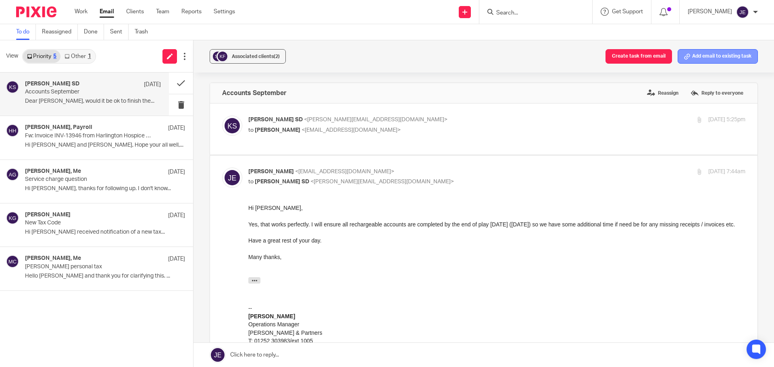
click at [690, 55] on button "Add email to existing task" at bounding box center [718, 56] width 80 height 15
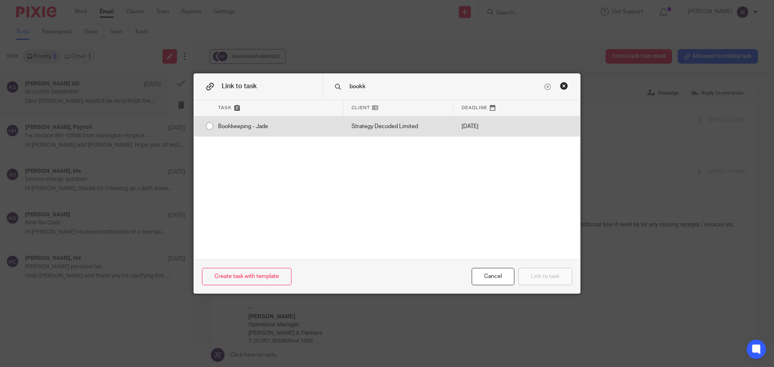
type input "bookk"
click at [345, 124] on div "Strategy Decoded Limited" at bounding box center [399, 127] width 110 height 20
radio input "true"
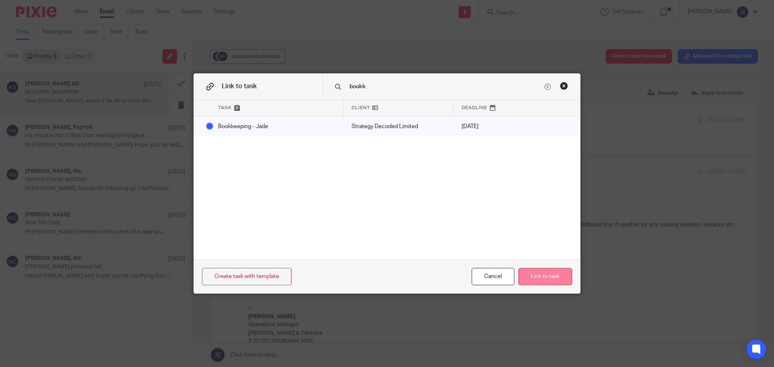
click at [532, 274] on button "Link to task" at bounding box center [546, 276] width 54 height 17
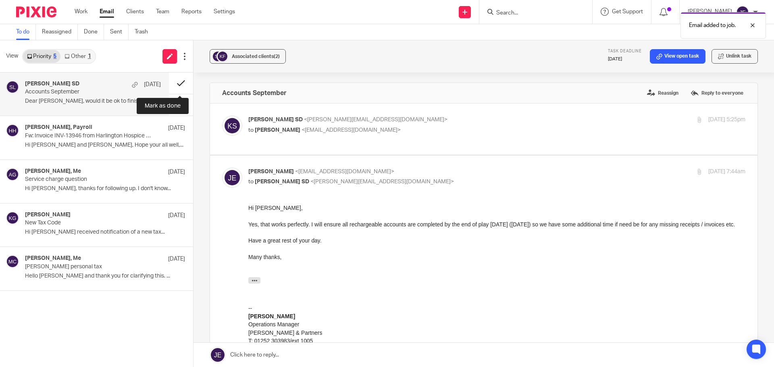
click at [178, 80] on button at bounding box center [181, 83] width 24 height 21
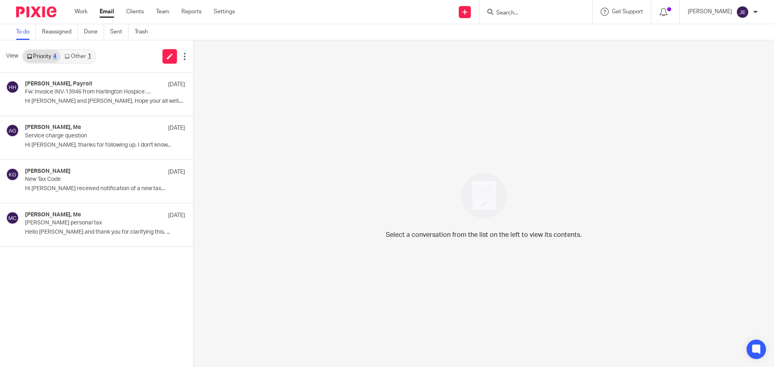
click at [90, 55] on div "1" at bounding box center [89, 57] width 3 height 6
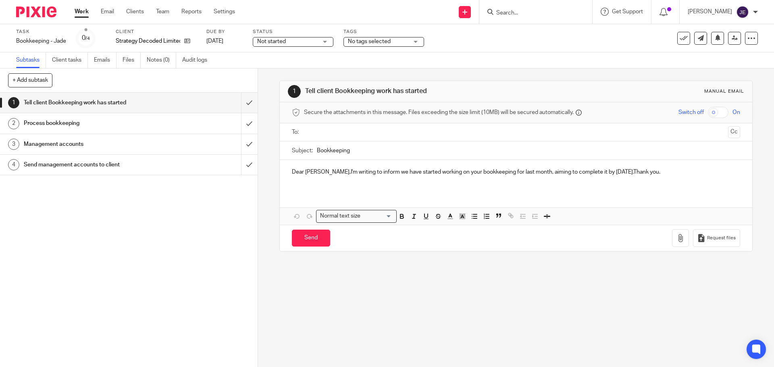
click at [270, 41] on span "Not started" at bounding box center [271, 42] width 29 height 6
click at [279, 71] on span "In progress" at bounding box center [273, 71] width 28 height 6
click at [239, 104] on input "submit" at bounding box center [129, 103] width 258 height 20
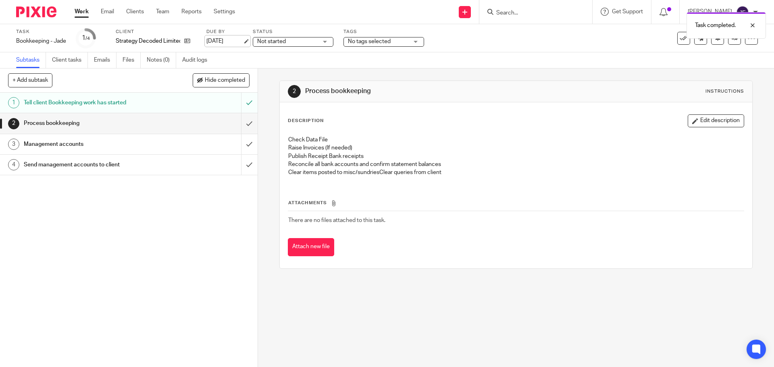
click at [243, 42] on link "[DATE]" at bounding box center [225, 41] width 36 height 8
